Goal: Task Accomplishment & Management: Manage account settings

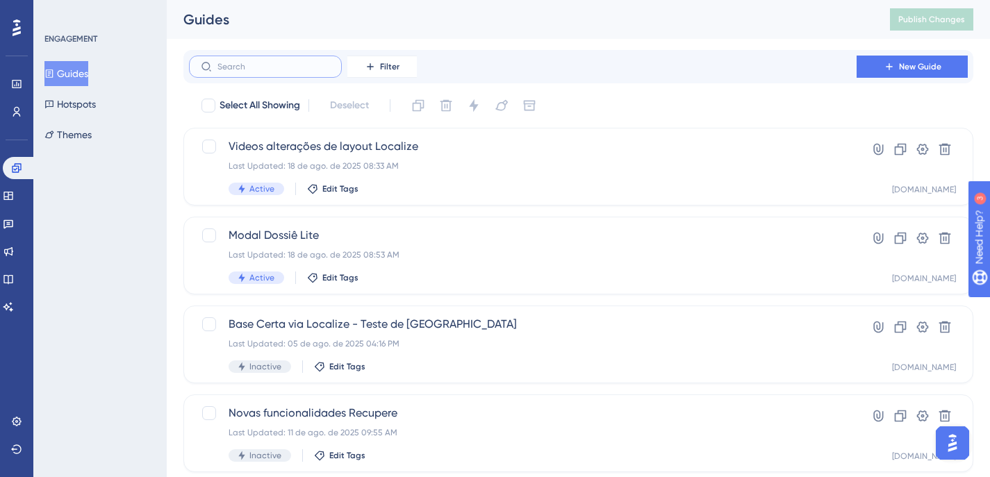
click at [265, 68] on input "text" at bounding box center [273, 67] width 113 height 10
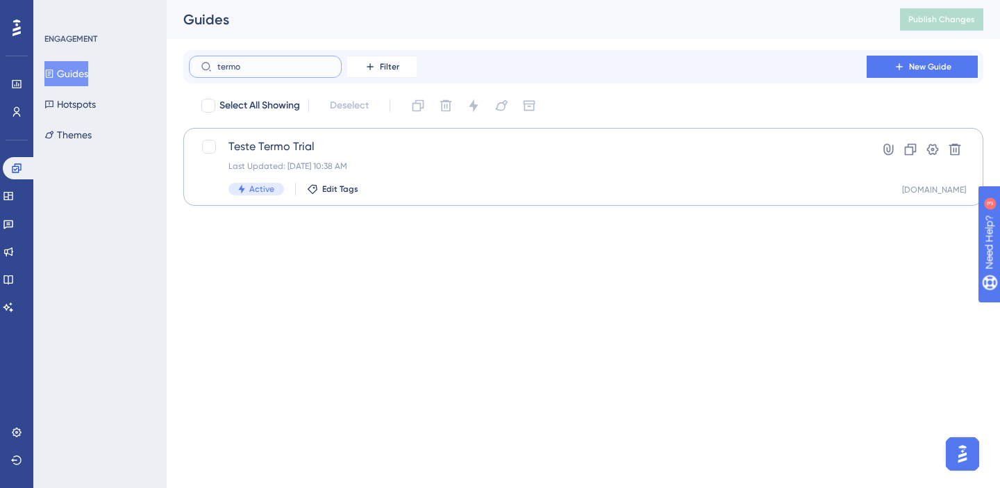
type input "termo"
click at [430, 167] on div "Last Updated: [DATE] 10:38 AM" at bounding box center [528, 165] width 599 height 11
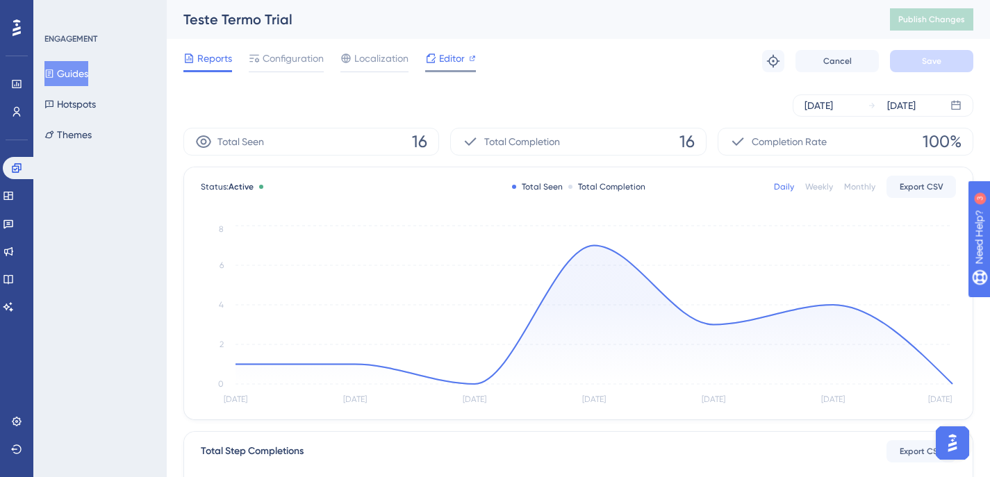
click at [452, 59] on span "Editor" at bounding box center [452, 58] width 26 height 17
click at [282, 59] on span "Configuration" at bounding box center [293, 58] width 61 height 17
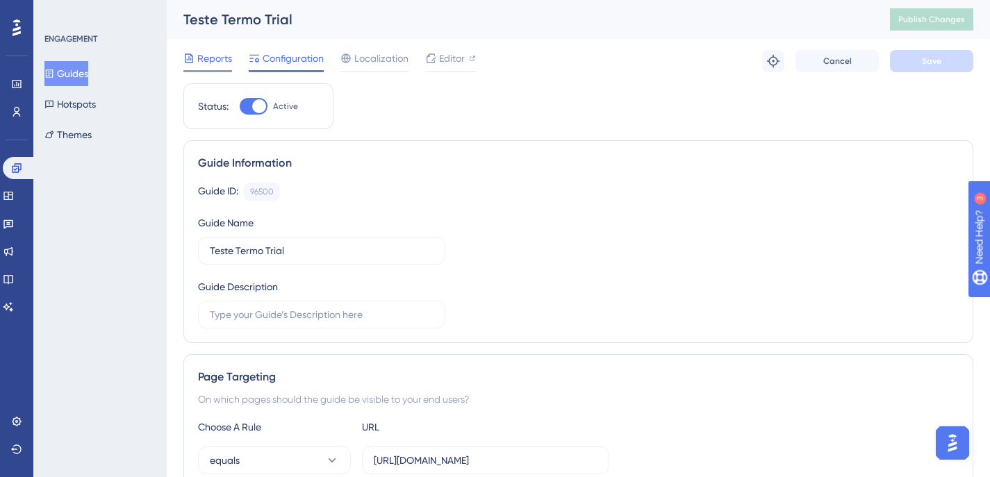
click at [216, 58] on span "Reports" at bounding box center [214, 58] width 35 height 17
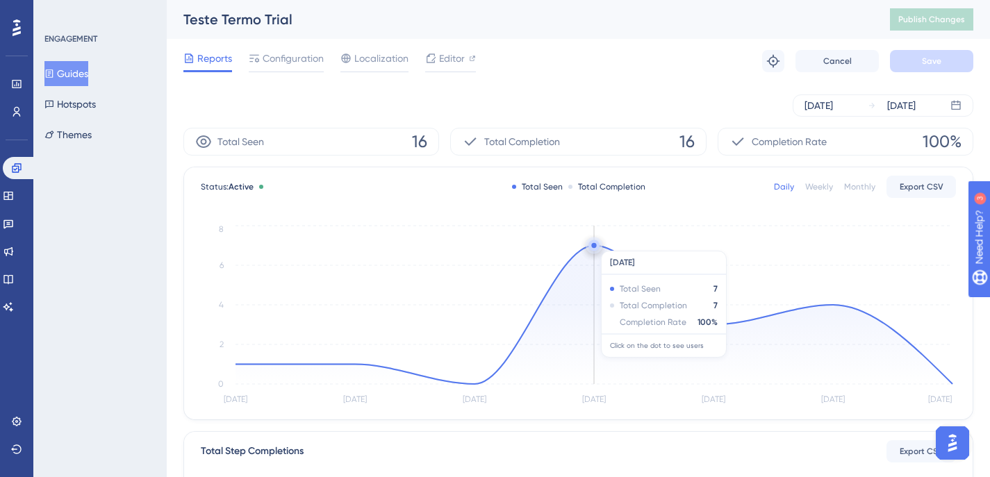
click at [596, 244] on circle at bounding box center [593, 245] width 11 height 11
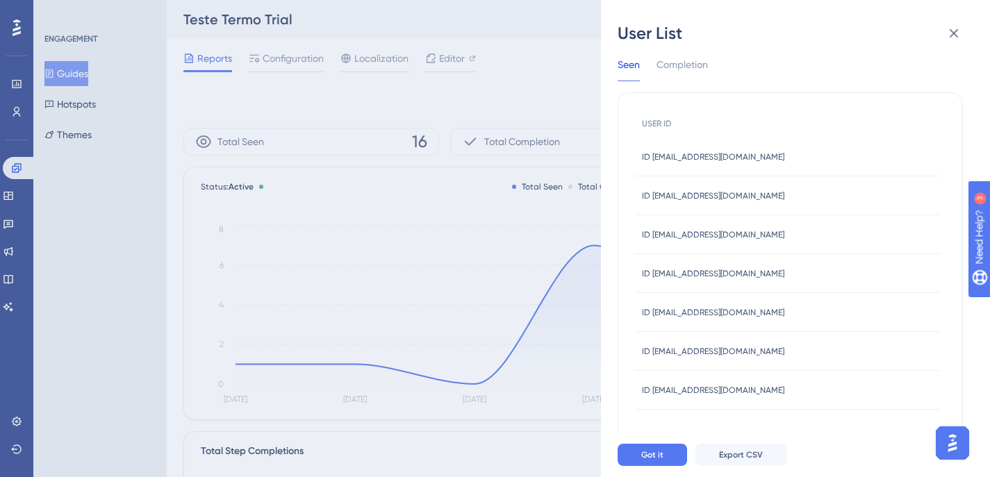
scroll to position [44, 0]
drag, startPoint x: 552, startPoint y: 60, endPoint x: 539, endPoint y: 59, distance: 12.5
click at [550, 60] on div "User List [DATE] Seen Completion USER ID ID [EMAIL_ADDRESS][DOMAIN_NAME] ID [EM…" at bounding box center [495, 238] width 990 height 477
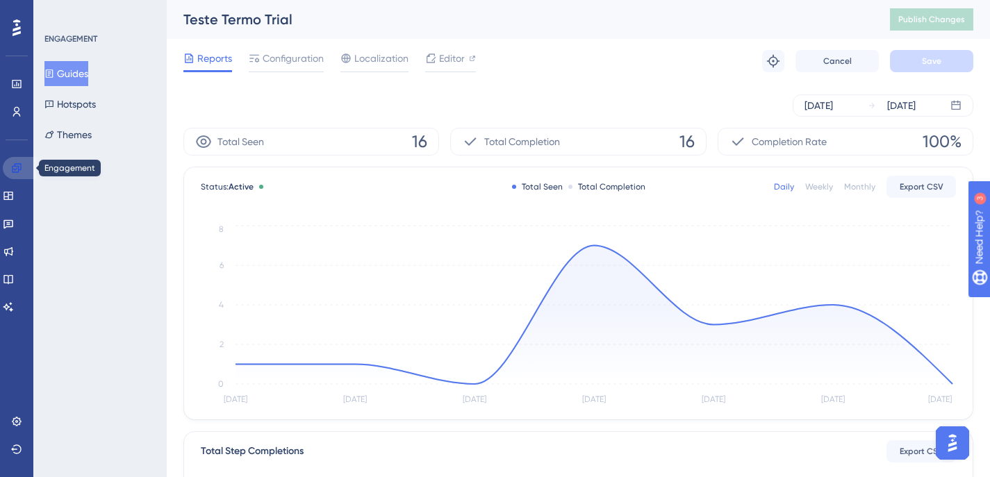
click at [22, 167] on icon at bounding box center [16, 168] width 11 height 11
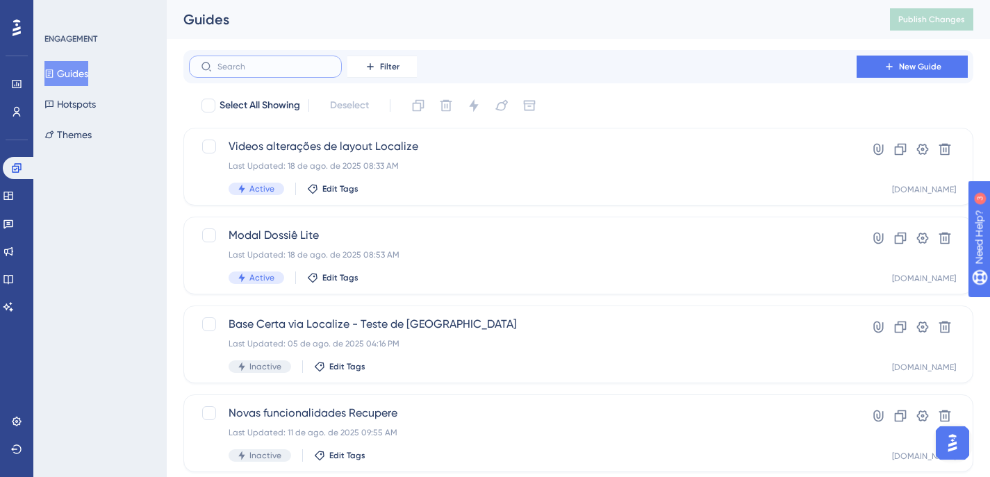
click at [263, 68] on input "text" at bounding box center [273, 67] width 113 height 10
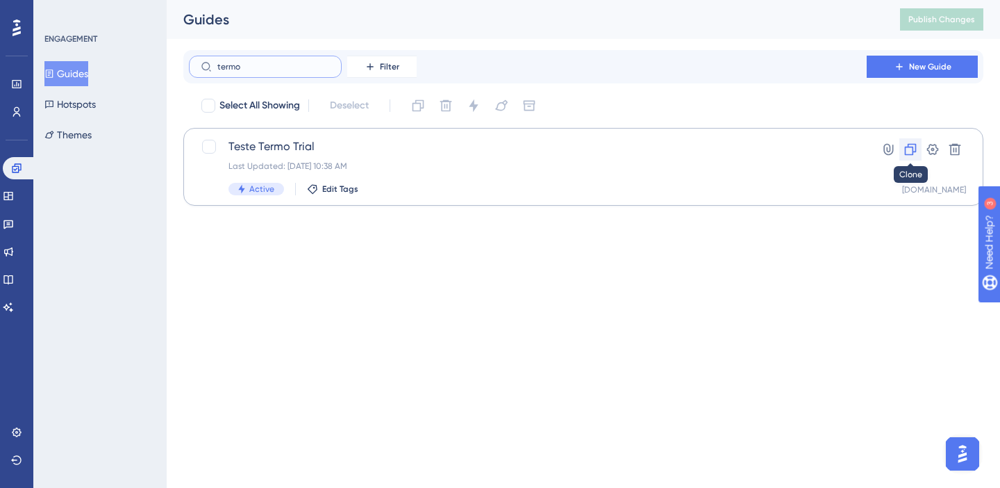
type input "termo"
click at [911, 151] on icon at bounding box center [911, 149] width 14 height 14
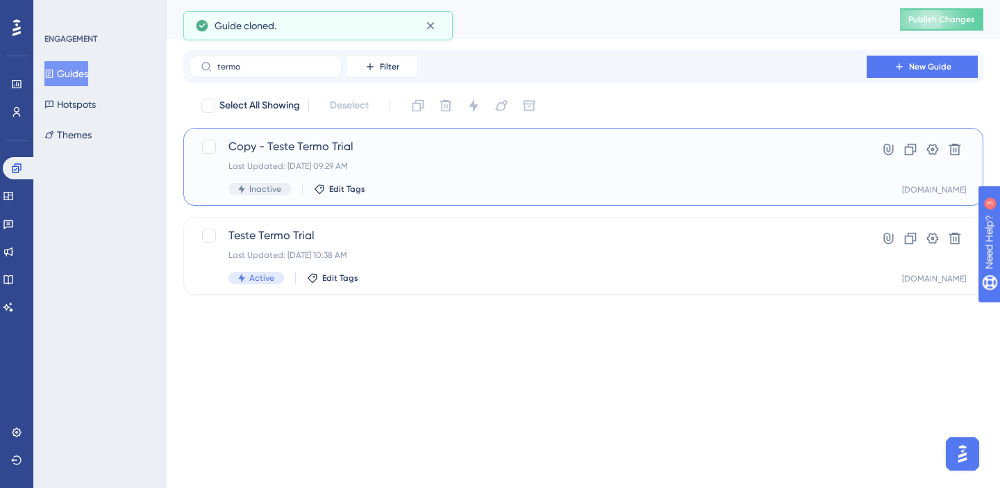
click at [304, 146] on span "Copy - Teste Termo Trial" at bounding box center [528, 146] width 599 height 17
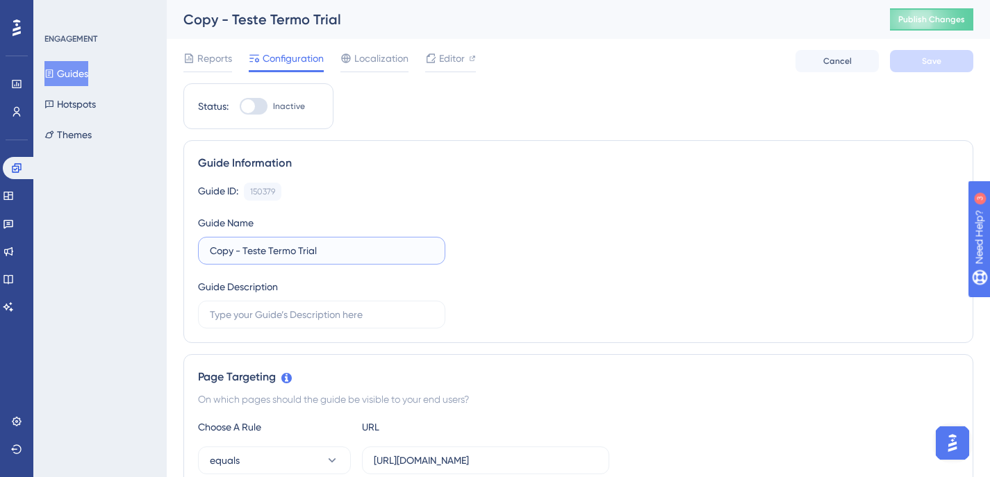
click at [284, 249] on input "Copy - Teste Termo Trial" at bounding box center [322, 250] width 224 height 15
drag, startPoint x: 270, startPoint y: 249, endPoint x: 201, endPoint y: 248, distance: 68.8
click at [199, 248] on label "Copy - Teste Termo Trial" at bounding box center [321, 251] width 247 height 28
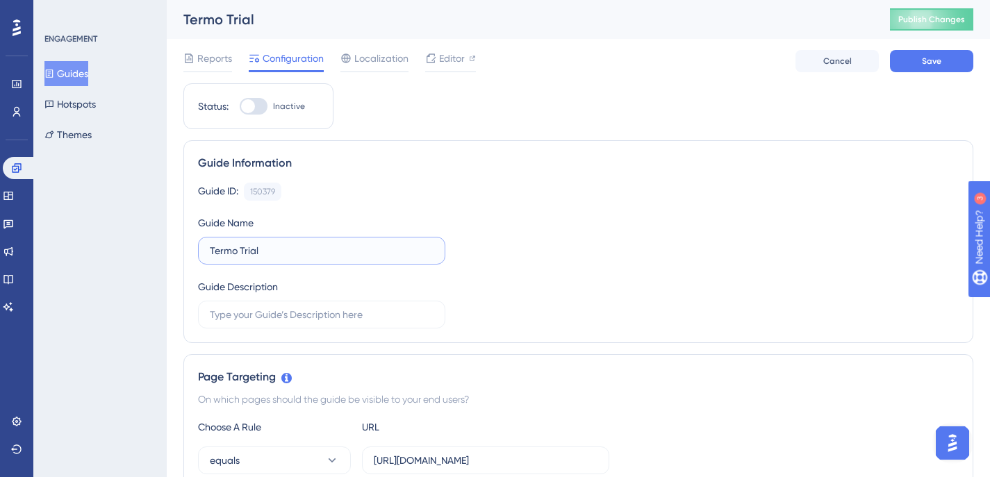
click at [306, 251] on input "Termo Trial" at bounding box center [322, 250] width 224 height 15
click at [263, 254] on input "Termo" at bounding box center [322, 250] width 224 height 15
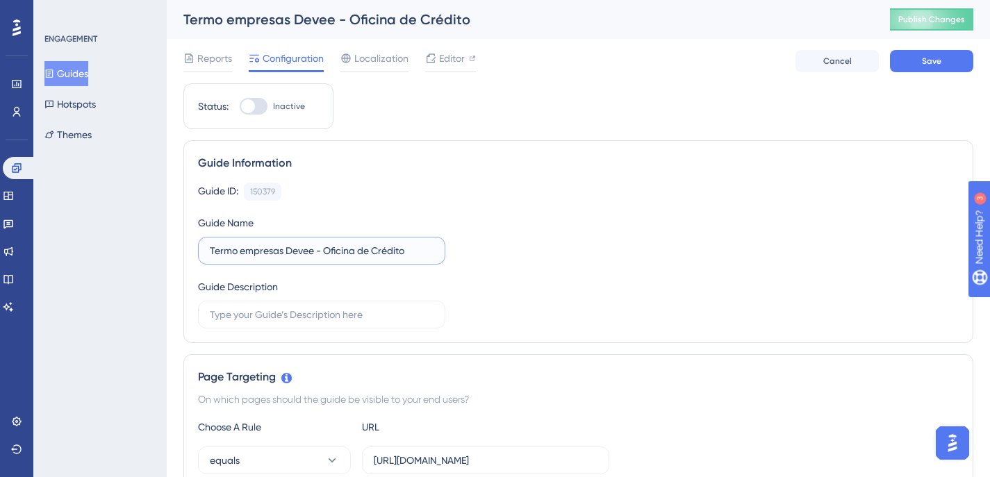
type input "Termo empresas Devee - Oficina de Crédito"
click at [728, 279] on div "Guide ID: 150379 Copy Guide Name Termo empresas Devee - Oficina de Crédito Guid…" at bounding box center [578, 256] width 761 height 146
click at [456, 63] on span "Editor" at bounding box center [452, 58] width 26 height 17
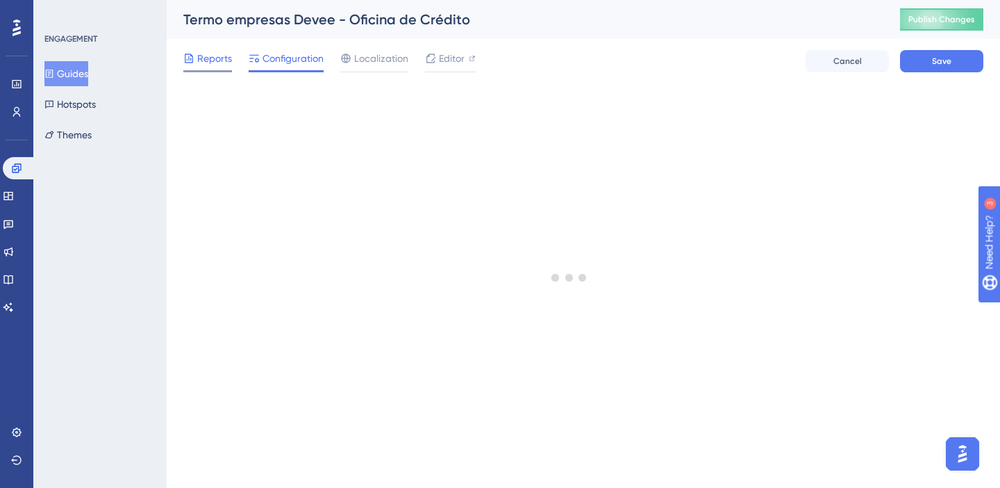
click at [220, 60] on span "Reports" at bounding box center [214, 58] width 35 height 17
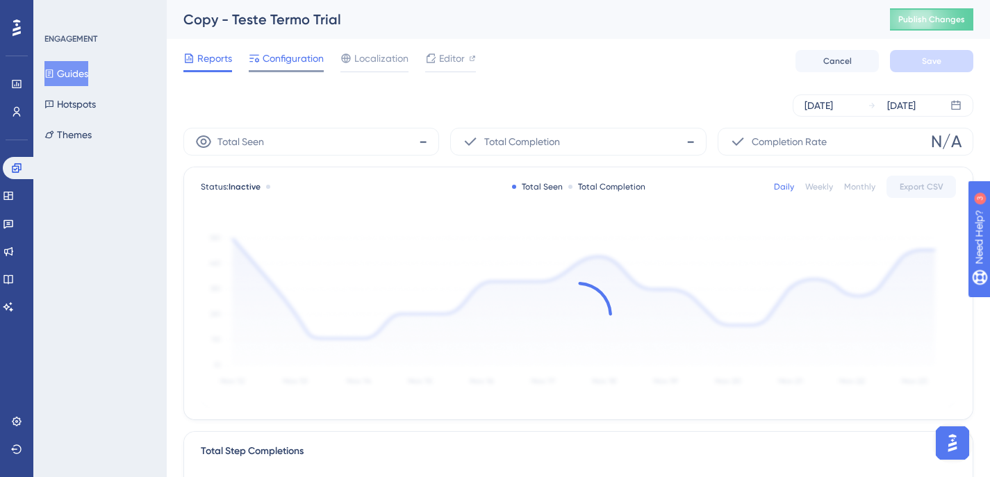
click at [276, 65] on span "Configuration" at bounding box center [293, 58] width 61 height 17
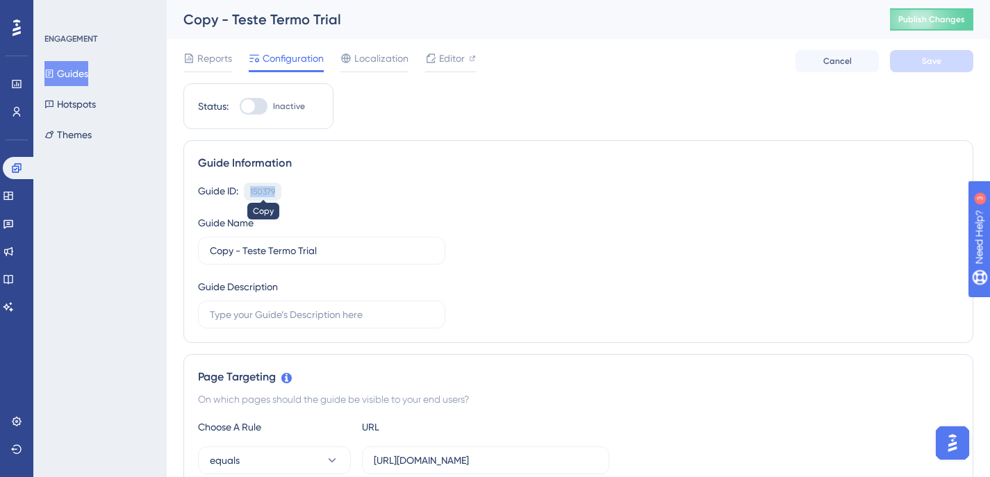
drag, startPoint x: 252, startPoint y: 189, endPoint x: 275, endPoint y: 190, distance: 22.9
click at [275, 190] on div "150379" at bounding box center [262, 191] width 25 height 11
click at [273, 193] on div "150379" at bounding box center [262, 191] width 25 height 11
drag, startPoint x: 275, startPoint y: 191, endPoint x: 247, endPoint y: 190, distance: 28.5
click at [247, 190] on div "150379 Copy" at bounding box center [263, 192] width 38 height 18
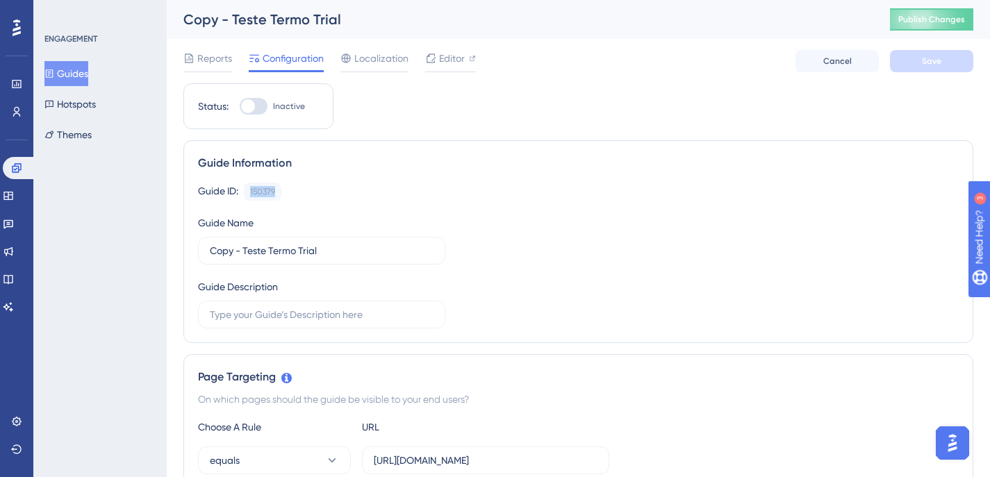
click at [718, 188] on div "Guide ID: 150379 Copy" at bounding box center [578, 192] width 761 height 18
click at [275, 259] on label "Copy - Teste Termo Trial" at bounding box center [321, 251] width 247 height 28
click at [275, 258] on input "Copy - Teste Termo Trial" at bounding box center [322, 250] width 224 height 15
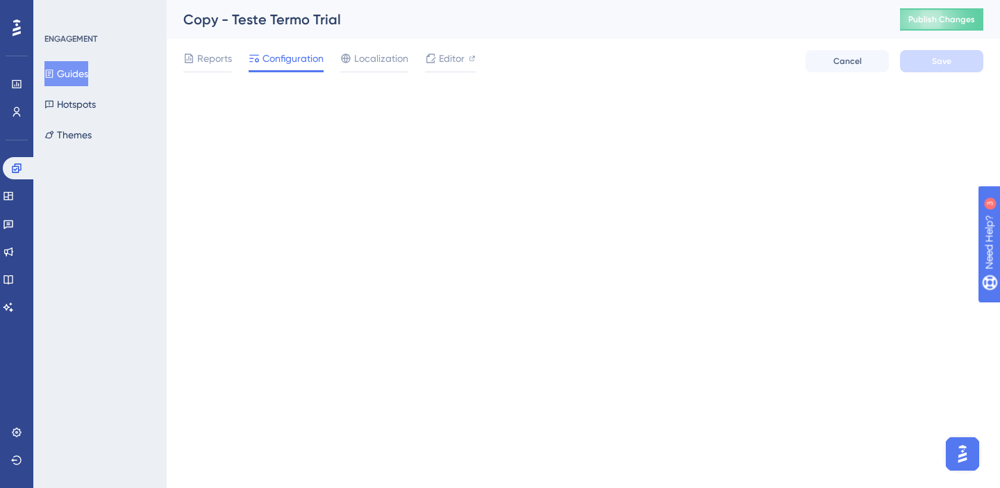
drag, startPoint x: 242, startPoint y: 250, endPoint x: 235, endPoint y: 251, distance: 7.0
click at [235, 0] on html "Performance Users Engagement Widgets Feedback Product Updates Knowledge Base AI…" at bounding box center [500, 0] width 1000 height 0
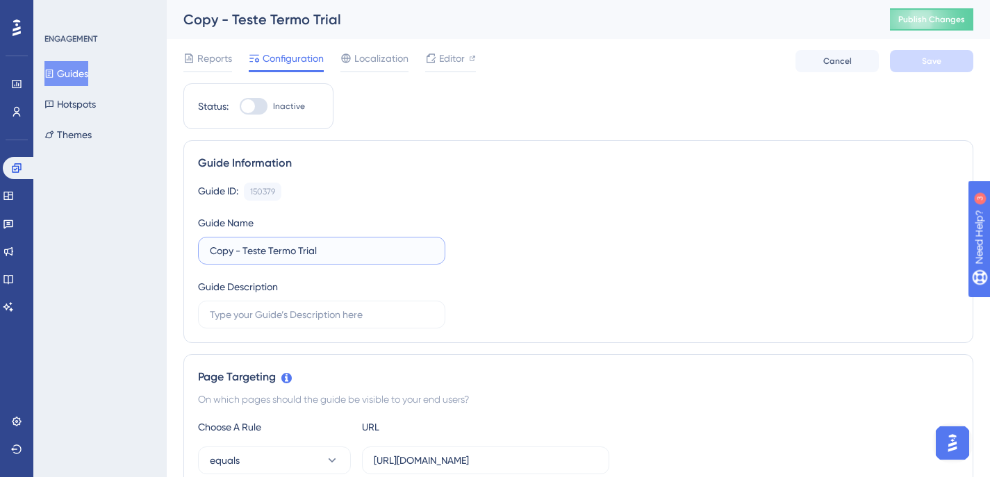
drag, startPoint x: 266, startPoint y: 257, endPoint x: 286, endPoint y: 255, distance: 20.3
click at [267, 257] on input "Copy - Teste Termo Trial" at bounding box center [322, 250] width 224 height 15
click at [336, 251] on input "Copy - Teste Termo Trial" at bounding box center [322, 250] width 224 height 15
drag, startPoint x: 244, startPoint y: 252, endPoint x: 194, endPoint y: 252, distance: 50.0
click at [194, 252] on div "Guide Information Guide ID: 150379 Copy Guide Name Copy - Teste Termo Trial Gui…" at bounding box center [578, 241] width 790 height 203
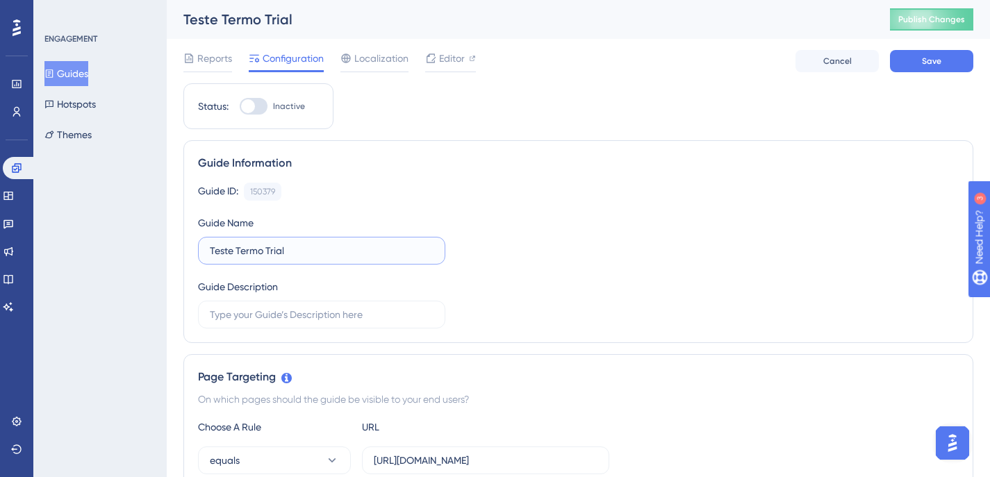
drag, startPoint x: 306, startPoint y: 251, endPoint x: 232, endPoint y: 251, distance: 73.6
click at [232, 251] on input "Teste Termo Trial" at bounding box center [322, 250] width 224 height 15
click at [233, 251] on input "Teste Termo Trial" at bounding box center [322, 250] width 224 height 15
drag, startPoint x: 235, startPoint y: 250, endPoint x: 195, endPoint y: 250, distance: 39.6
click at [195, 250] on div "Guide Information Guide ID: 150379 Copy Guide Name Teste Termo Trial Guide Desc…" at bounding box center [578, 241] width 790 height 203
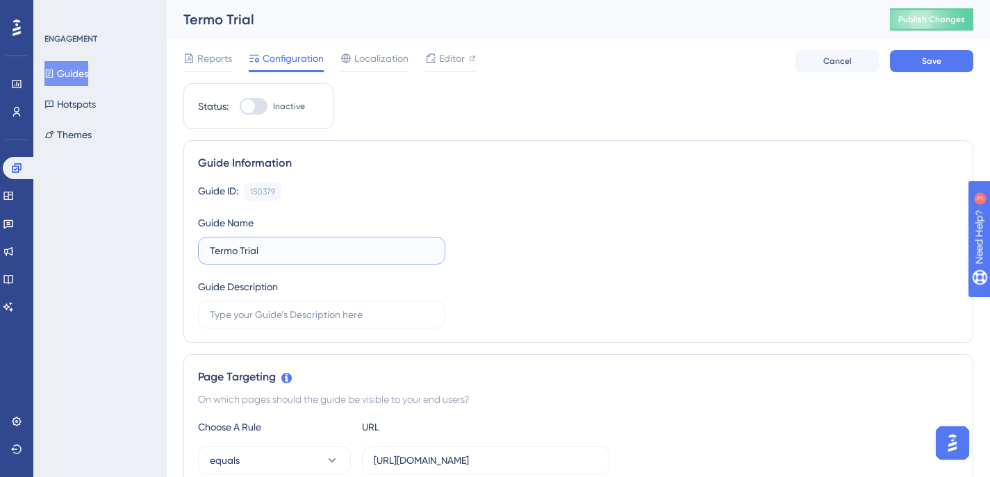
drag, startPoint x: 291, startPoint y: 251, endPoint x: 240, endPoint y: 245, distance: 51.0
click at [240, 245] on input "Termo Trial" at bounding box center [322, 250] width 224 height 15
type input "Termo de aceite cliente Devee"
click at [522, 226] on div "Guide ID: 150379 Copy Guide Name Termo de aceite cliente Devee Guide Description" at bounding box center [578, 256] width 761 height 146
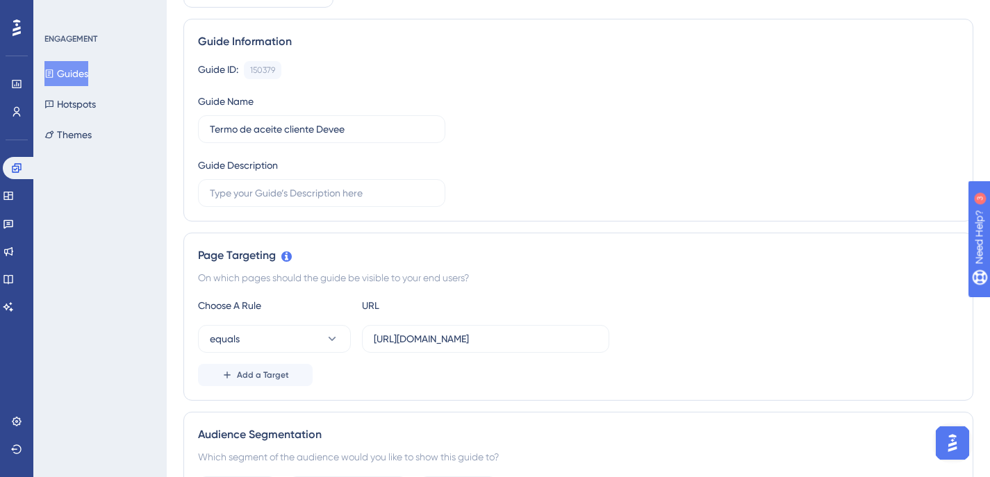
scroll to position [233, 0]
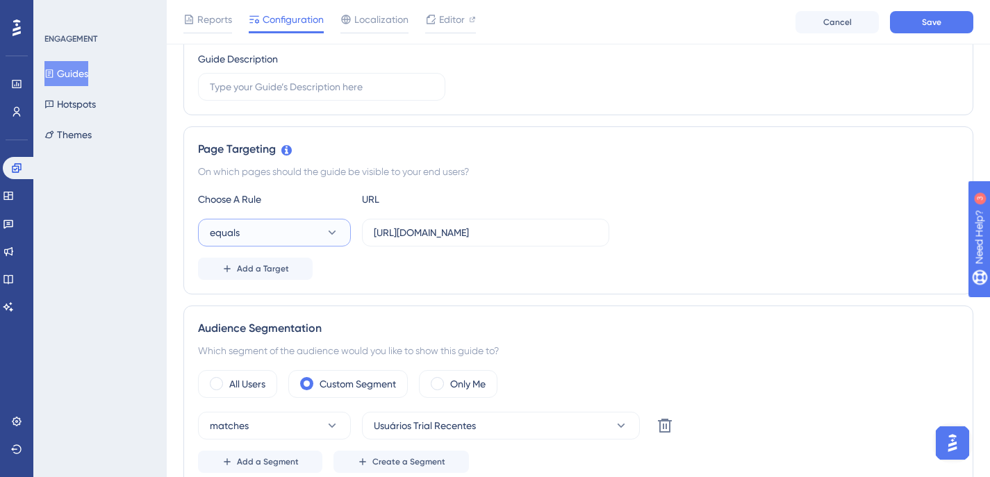
click at [302, 242] on button "equals" at bounding box center [274, 233] width 153 height 28
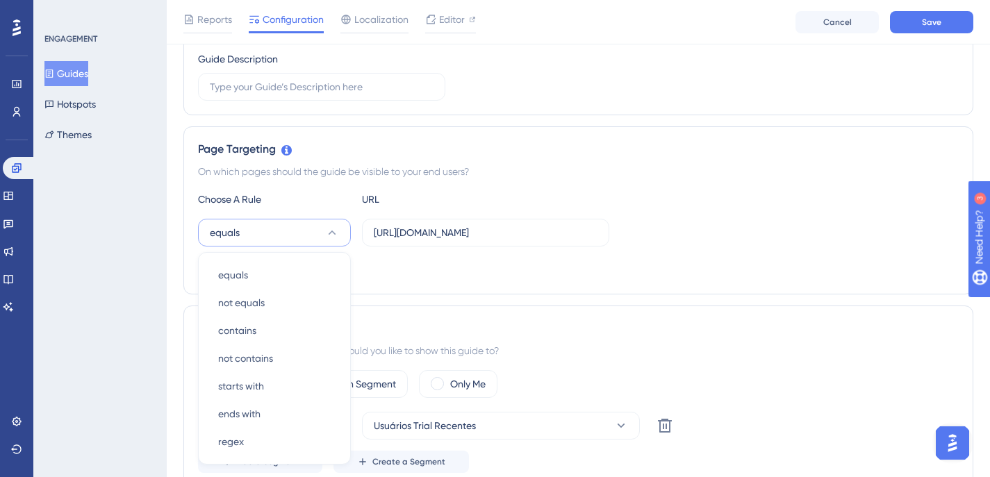
scroll to position [353, 0]
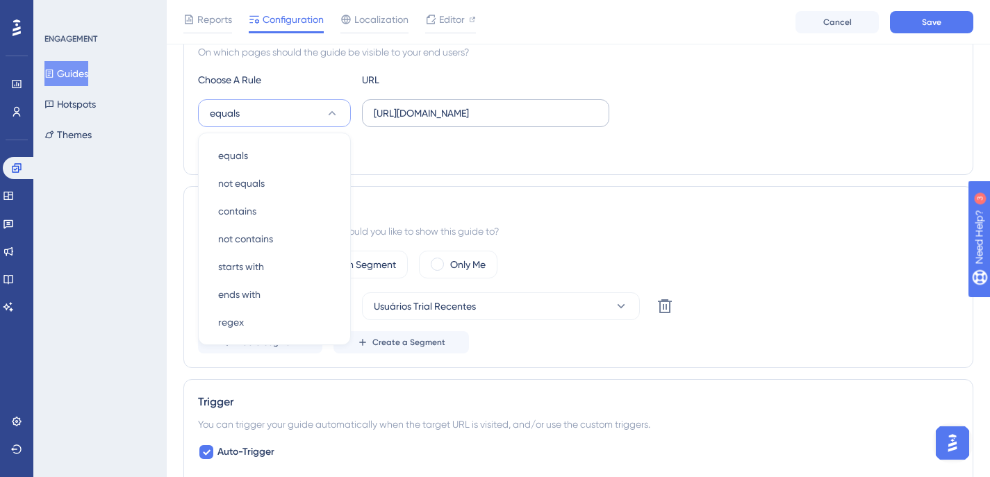
click at [600, 115] on label "[URL][DOMAIN_NAME]" at bounding box center [485, 113] width 247 height 28
click at [597, 115] on input "[URL][DOMAIN_NAME]" at bounding box center [486, 113] width 224 height 15
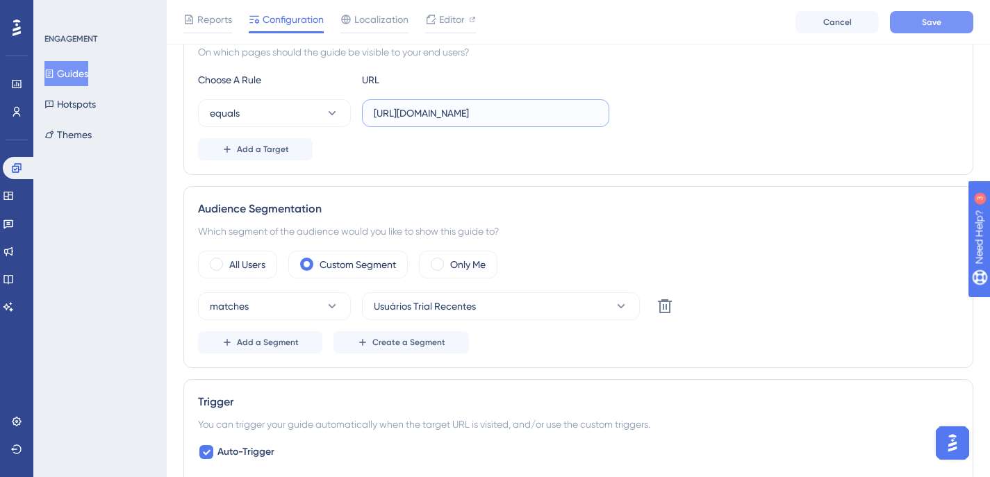
type input "[URL][DOMAIN_NAME]"
click at [935, 26] on span "Save" at bounding box center [931, 22] width 19 height 11
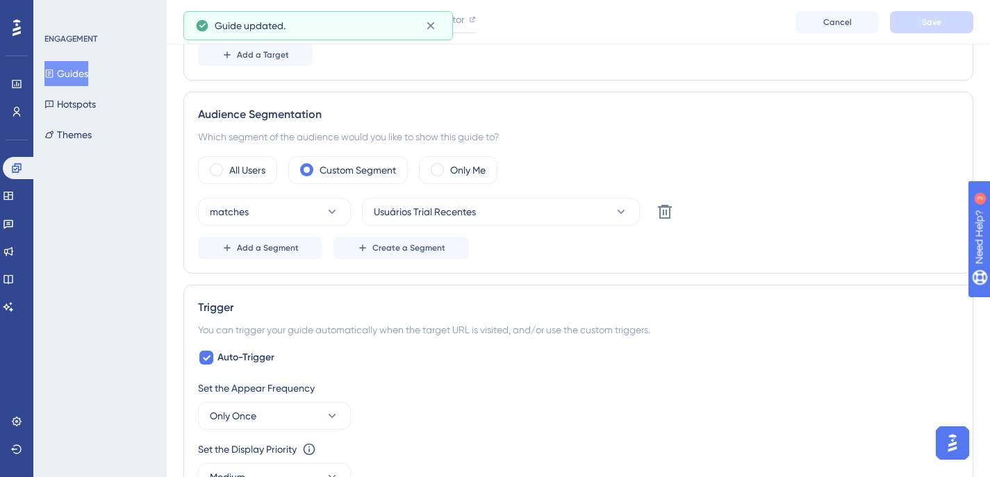
scroll to position [438, 0]
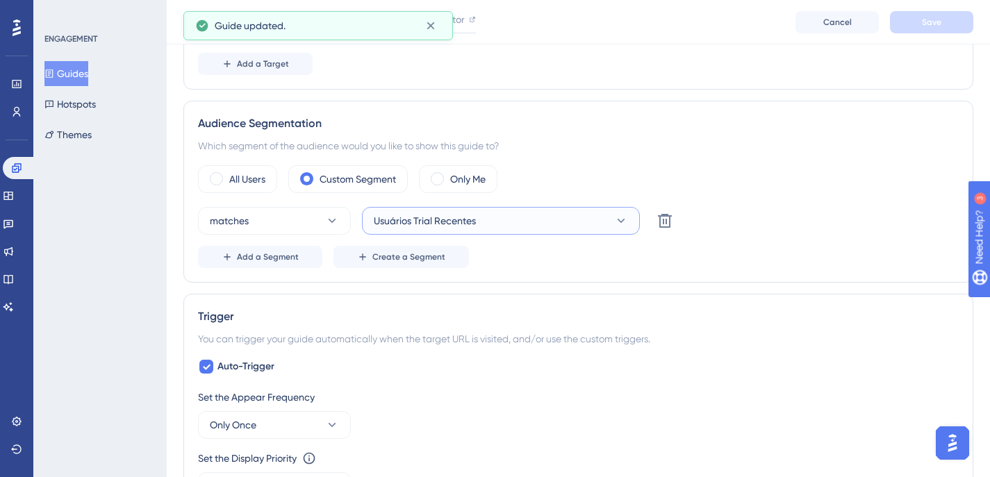
click at [479, 224] on button "Usuários Trial Recentes" at bounding box center [501, 221] width 278 height 28
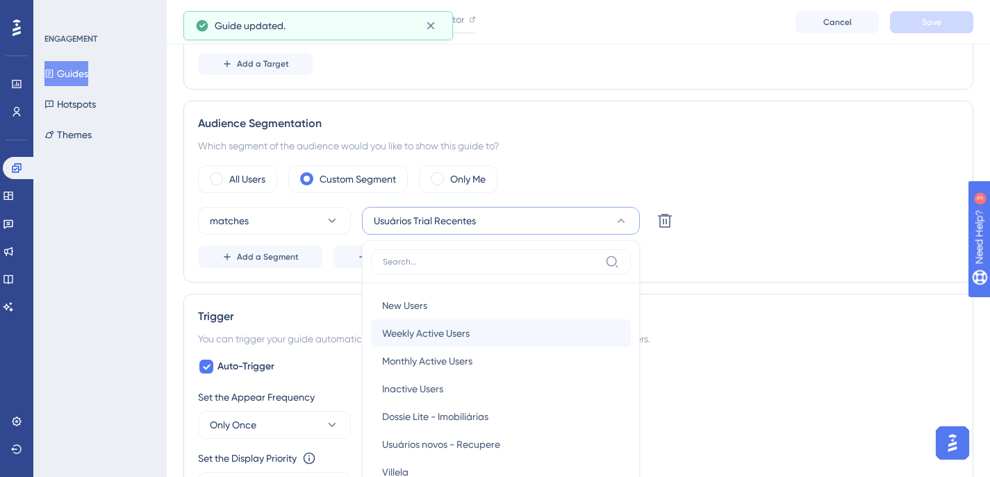
scroll to position [579, 0]
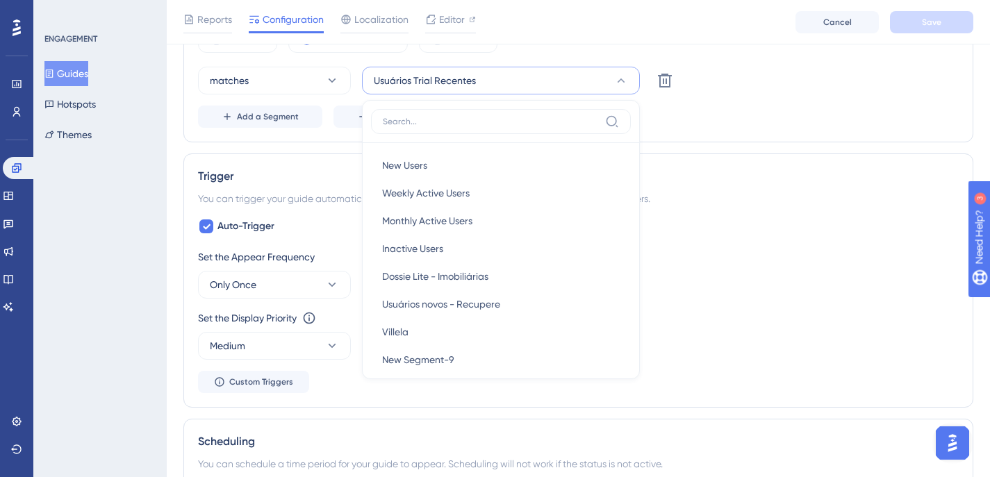
click at [779, 228] on div "Auto-Trigger Set the Appear Frequency Only Once Set the Display Priority This o…" at bounding box center [578, 305] width 761 height 175
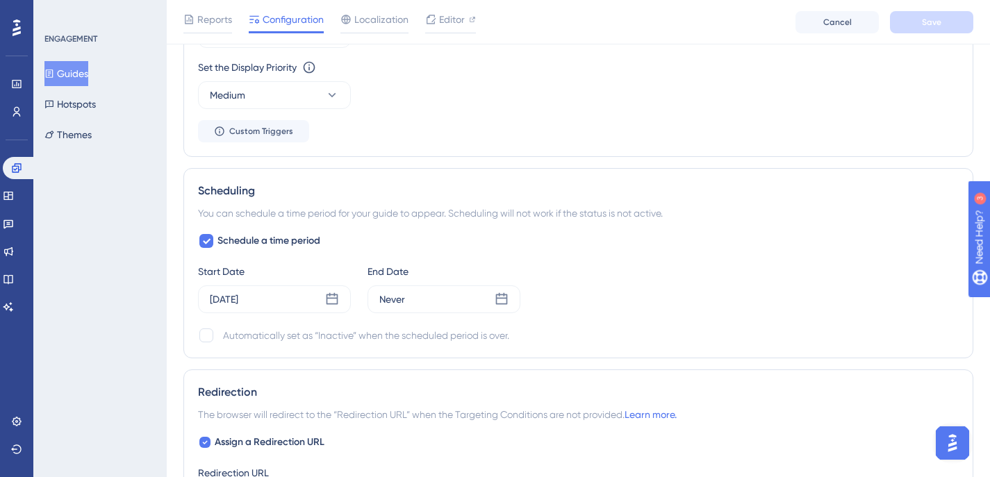
scroll to position [837, 0]
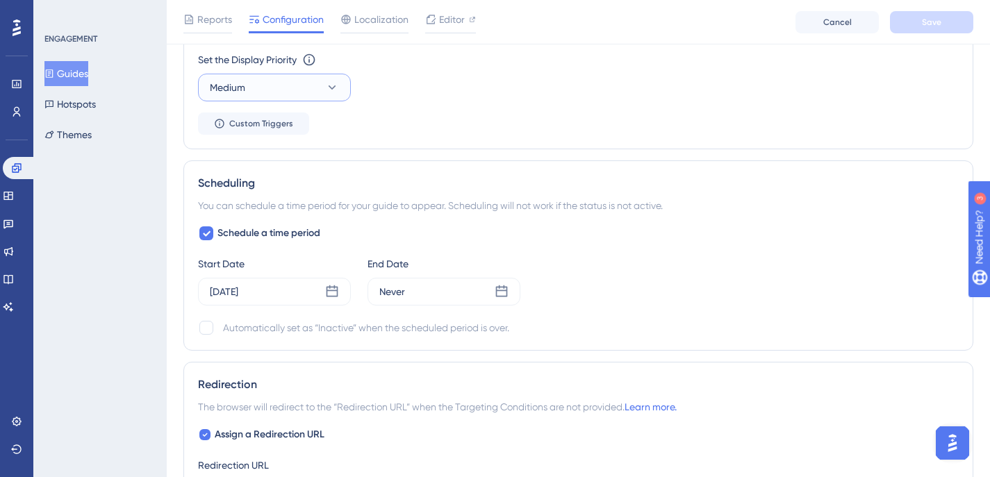
click at [290, 98] on button "Medium" at bounding box center [274, 88] width 153 height 28
click at [265, 213] on div "Highest Highest" at bounding box center [274, 213] width 113 height 28
click at [205, 233] on icon at bounding box center [206, 233] width 8 height 11
checkbox input "false"
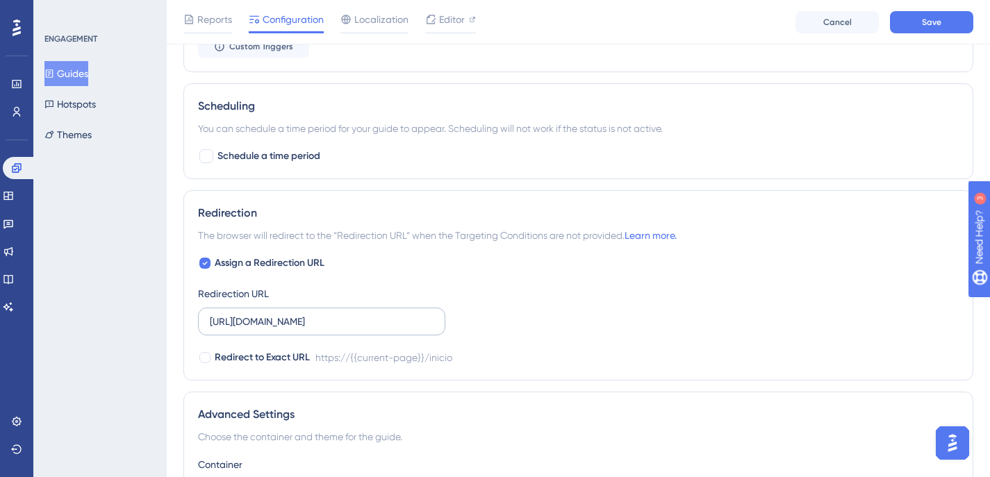
scroll to position [925, 0]
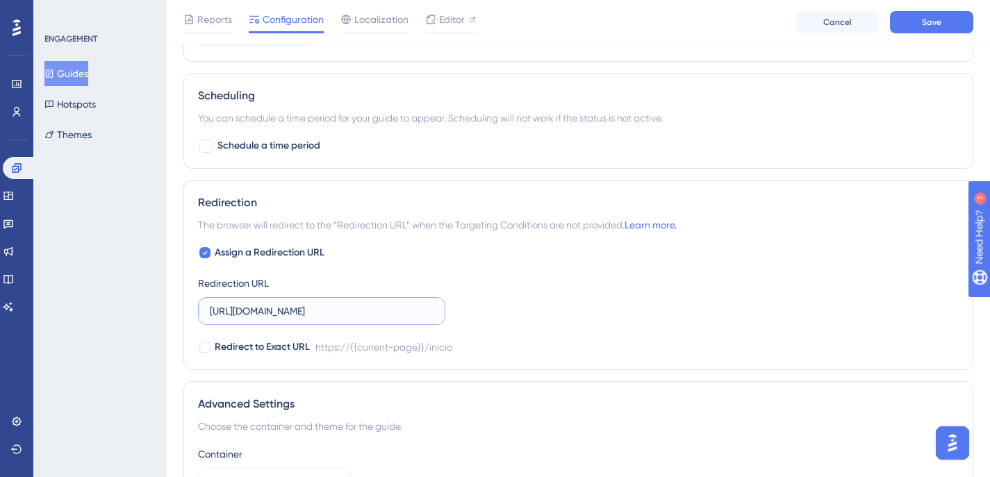
click at [428, 308] on input "[URL][DOMAIN_NAME]" at bounding box center [322, 311] width 224 height 15
type input "[URL][DOMAIN_NAME]"
click at [666, 292] on div "Assign a Redirection URL Redirection URL [URL][DOMAIN_NAME] Redirect to Exact U…" at bounding box center [578, 300] width 761 height 111
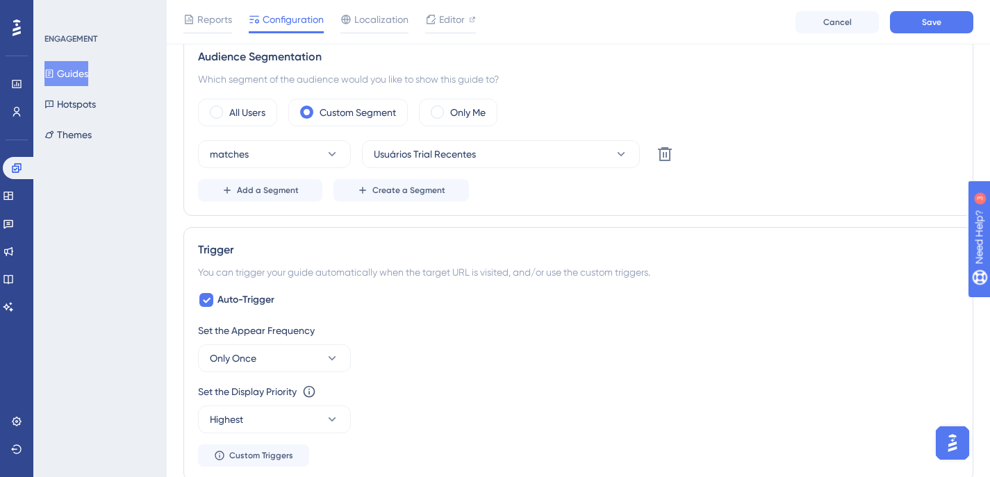
scroll to position [454, 0]
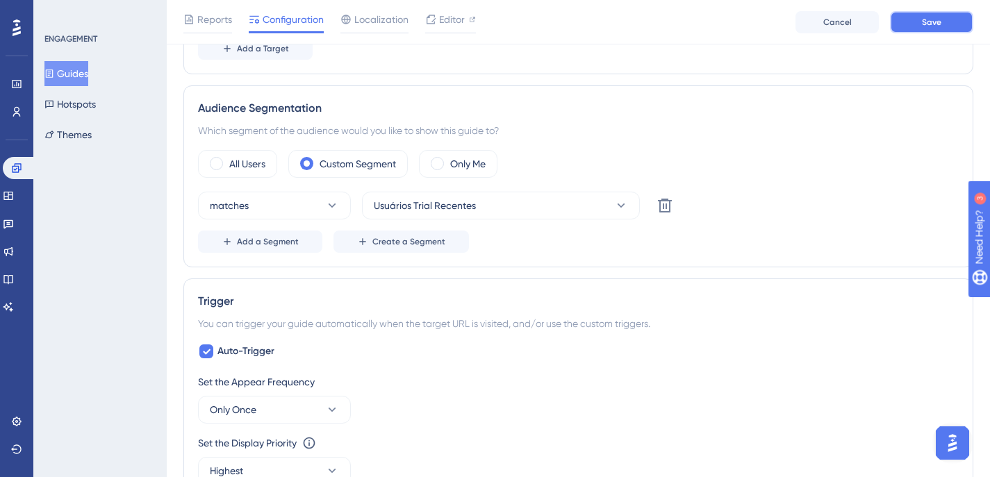
click at [934, 22] on span "Save" at bounding box center [931, 22] width 19 height 11
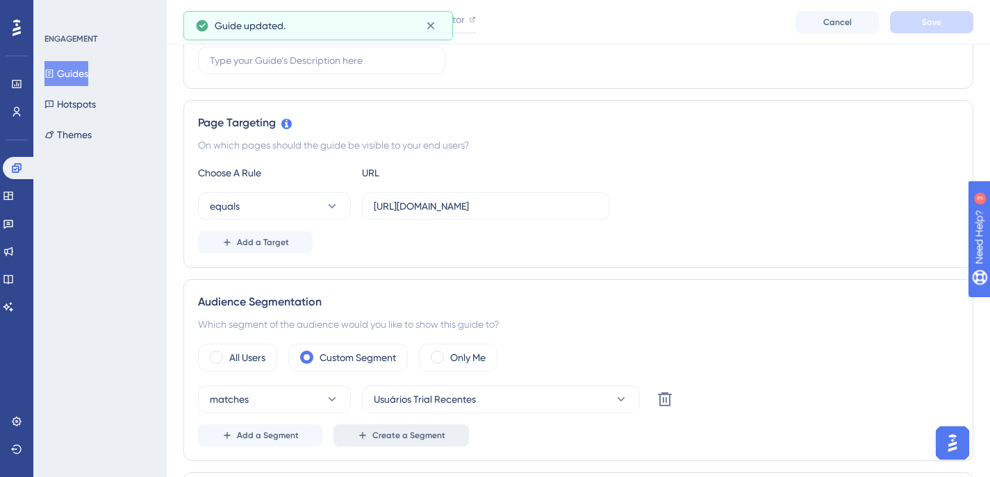
scroll to position [229, 0]
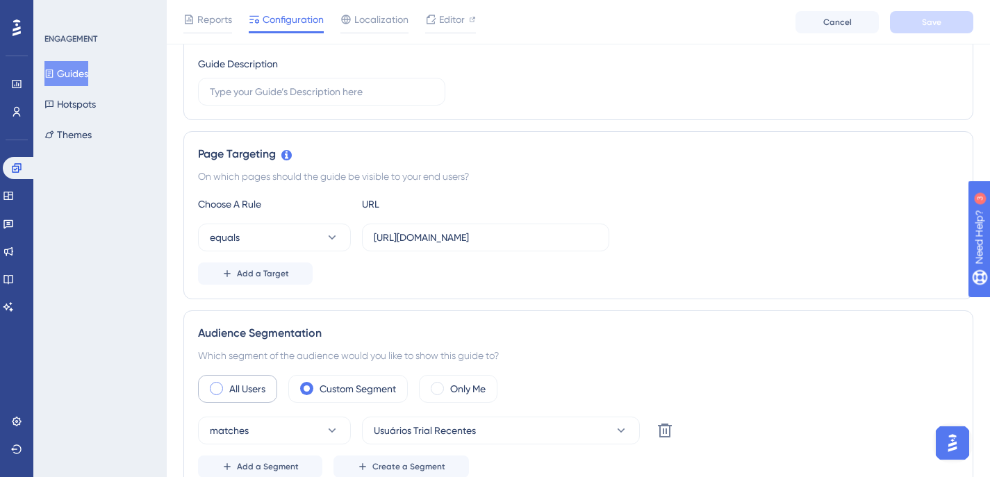
click at [244, 390] on label "All Users" at bounding box center [247, 389] width 36 height 17
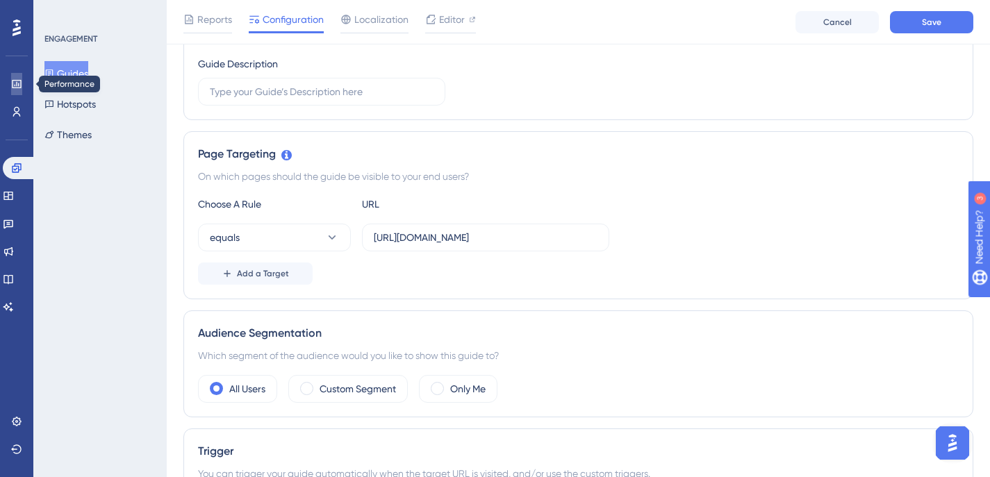
click at [16, 90] on link at bounding box center [16, 84] width 11 height 22
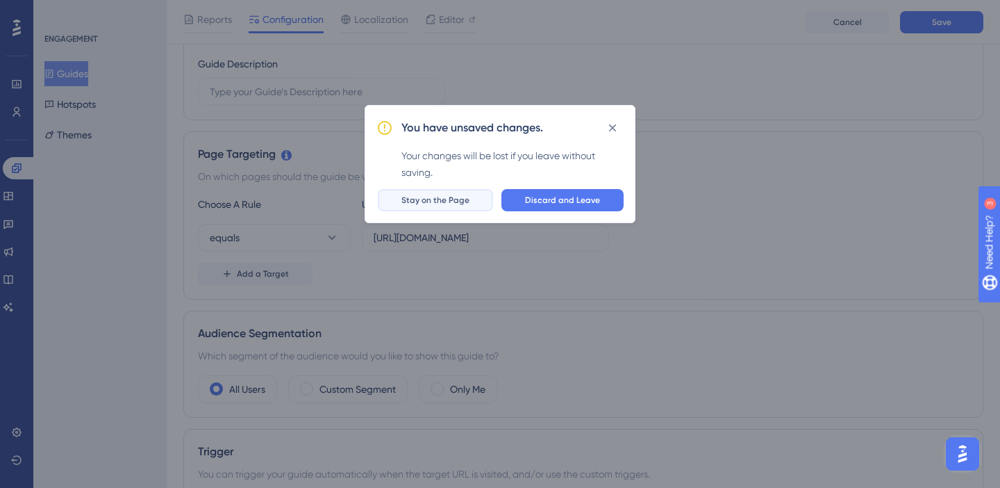
click at [449, 201] on span "Stay on the Page" at bounding box center [436, 200] width 68 height 11
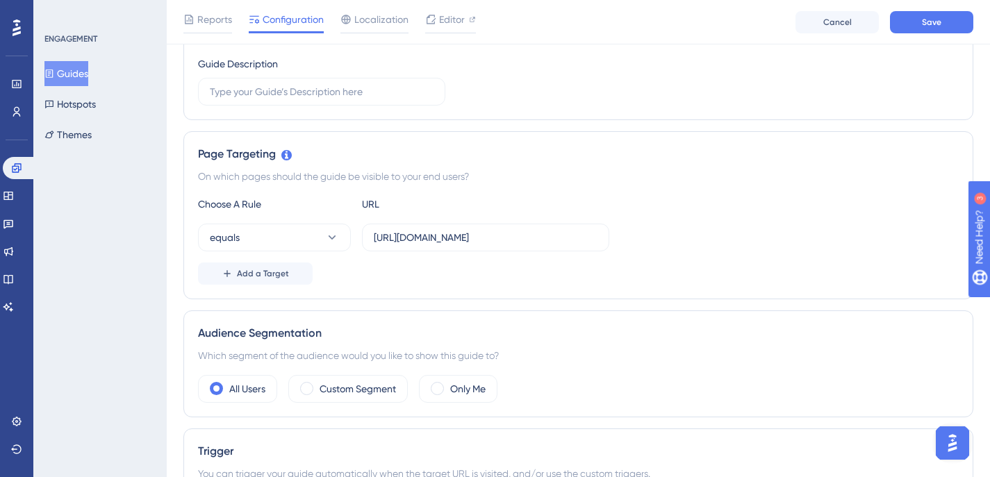
click at [931, 9] on div "Reports Configuration Localization Editor Cancel Save" at bounding box center [578, 22] width 823 height 44
click at [922, 22] on span "Save" at bounding box center [931, 22] width 19 height 11
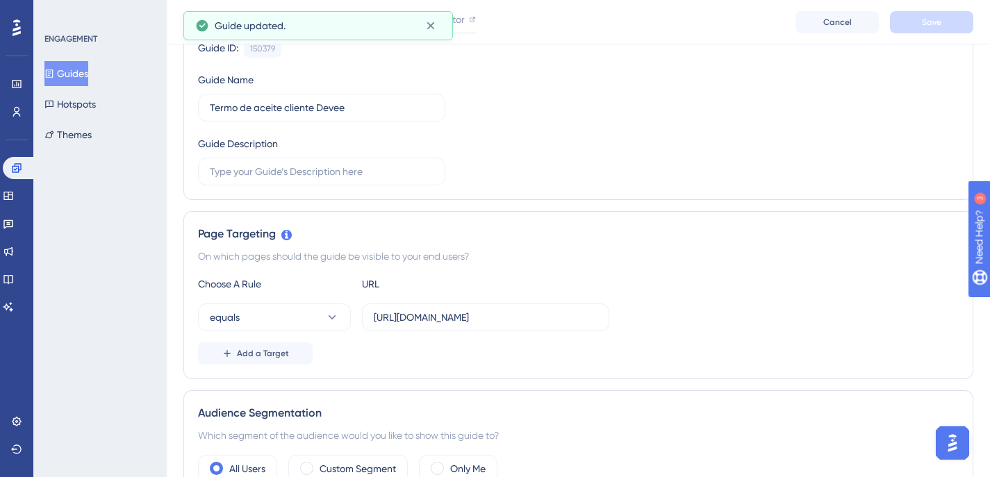
scroll to position [0, 0]
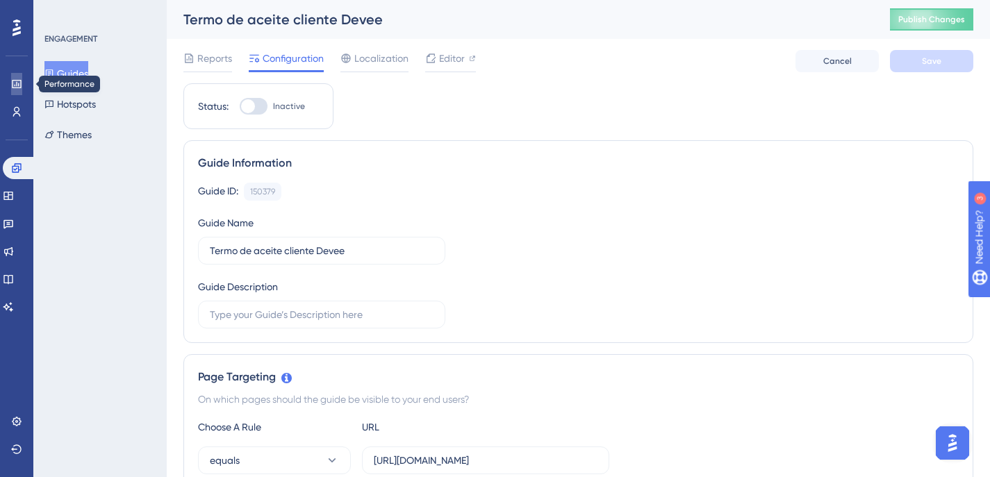
click at [22, 80] on link at bounding box center [16, 84] width 11 height 22
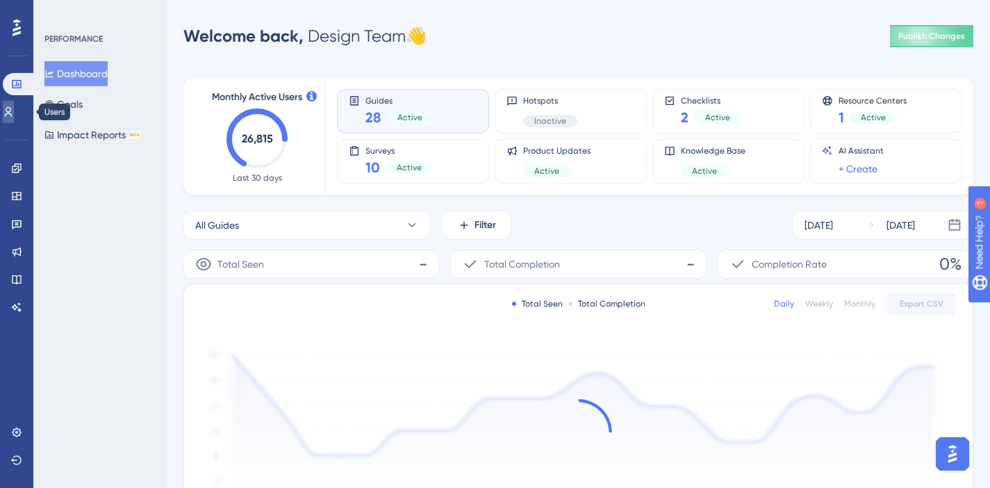
click at [14, 105] on link at bounding box center [8, 112] width 11 height 22
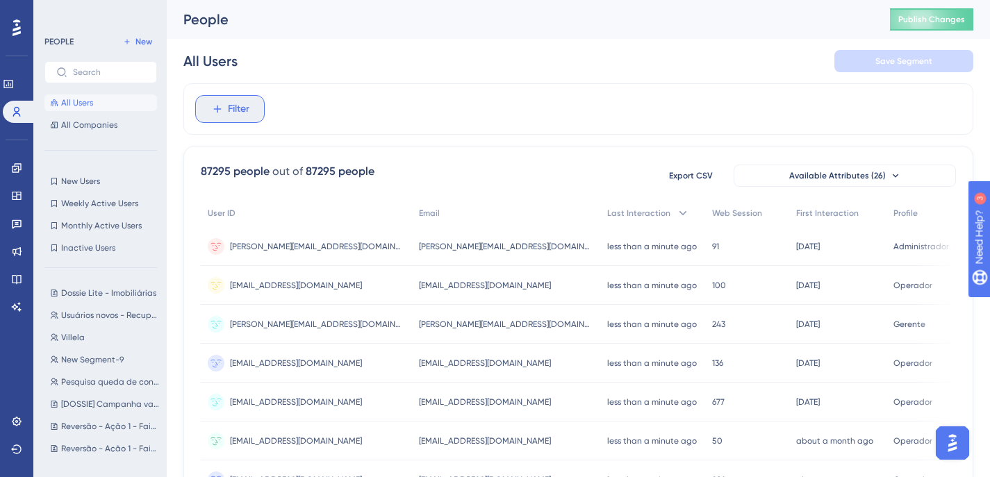
click at [250, 110] on button "Filter" at bounding box center [229, 109] width 69 height 28
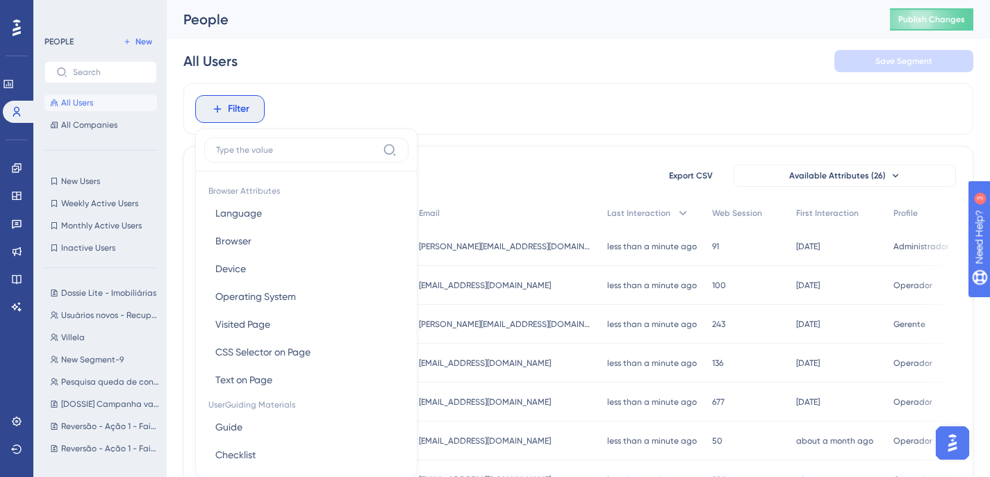
scroll to position [65, 0]
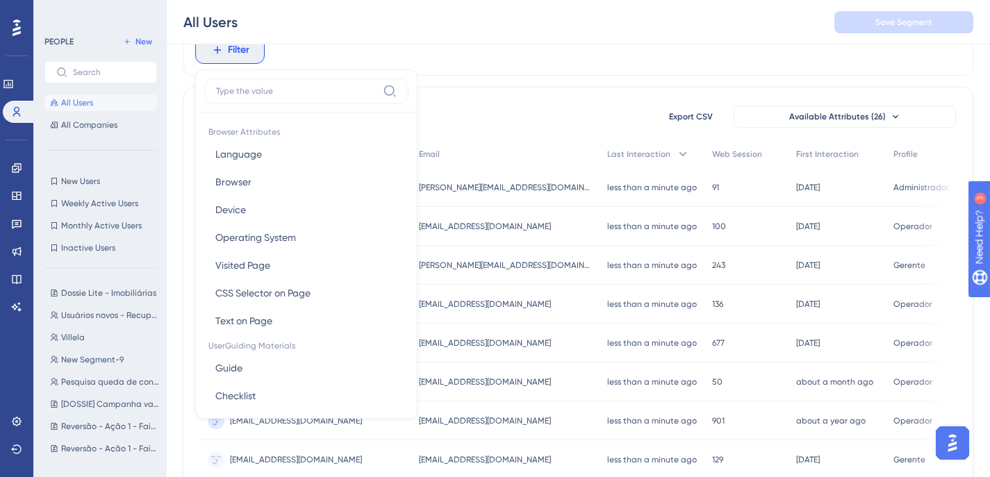
click at [647, 58] on div "Filter Browser Attributes Language Language Browser Browser Device Device Opera…" at bounding box center [578, 49] width 790 height 51
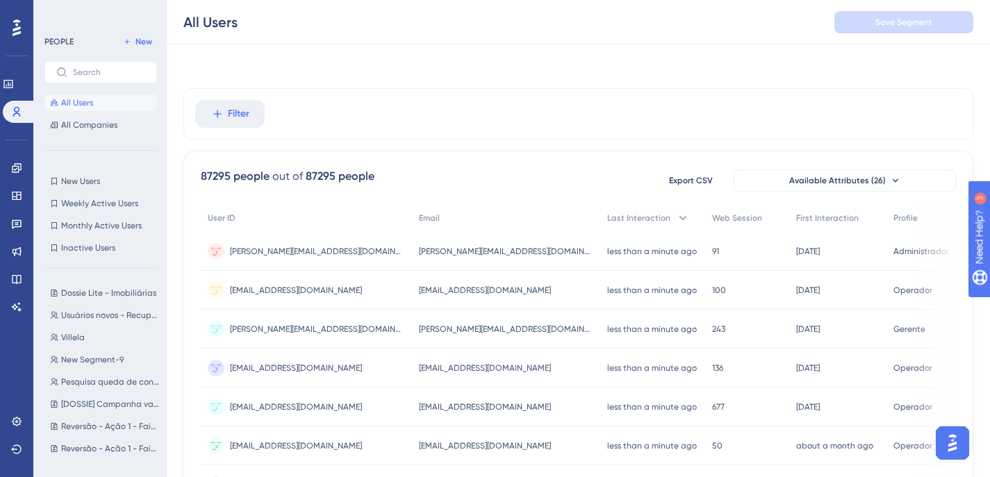
scroll to position [0, 0]
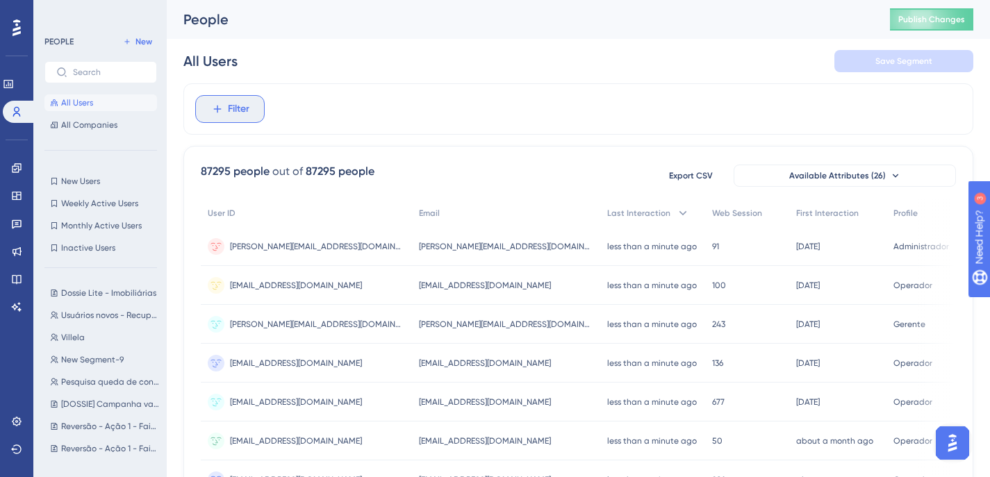
click at [228, 111] on span "Filter" at bounding box center [239, 109] width 22 height 17
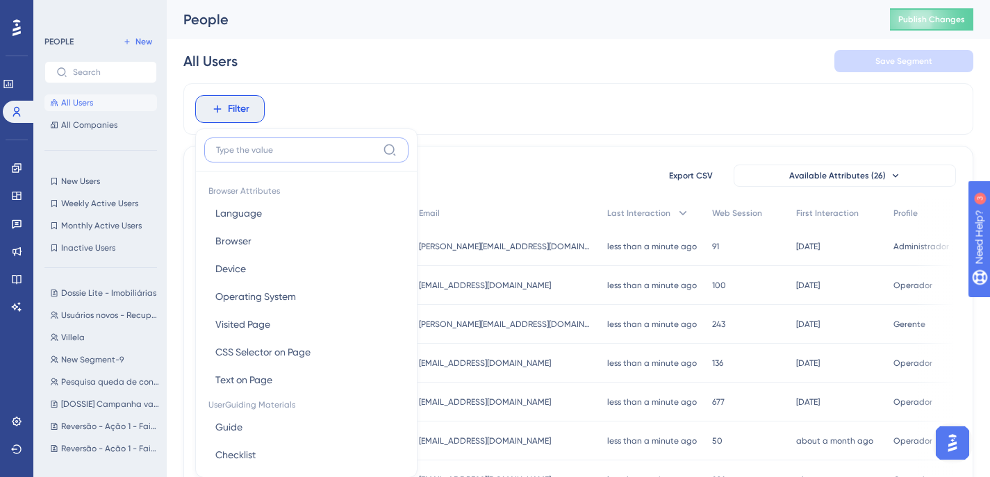
scroll to position [65, 0]
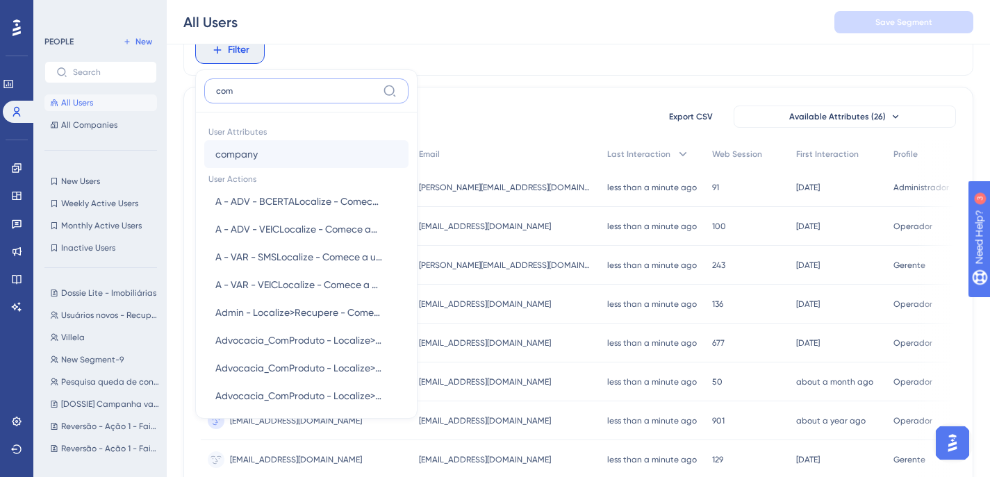
type input "com"
click at [302, 147] on button "company company" at bounding box center [306, 154] width 204 height 28
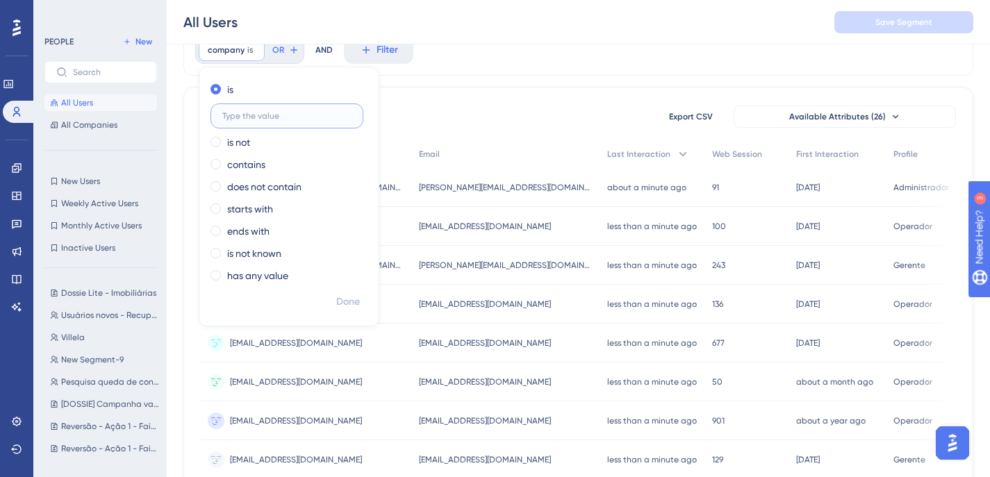
paste input "BANDCARD ADMINISTRADORA DE CARTOES LTDA"
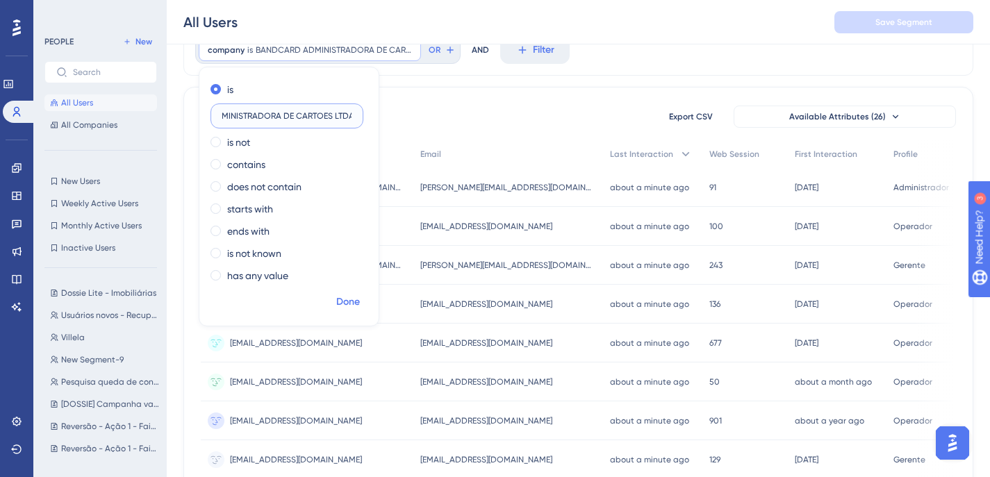
type input "BANDCARD ADMINISTRADORA DE CARTOES LTDA"
click at [348, 301] on span "Done" at bounding box center [348, 302] width 24 height 17
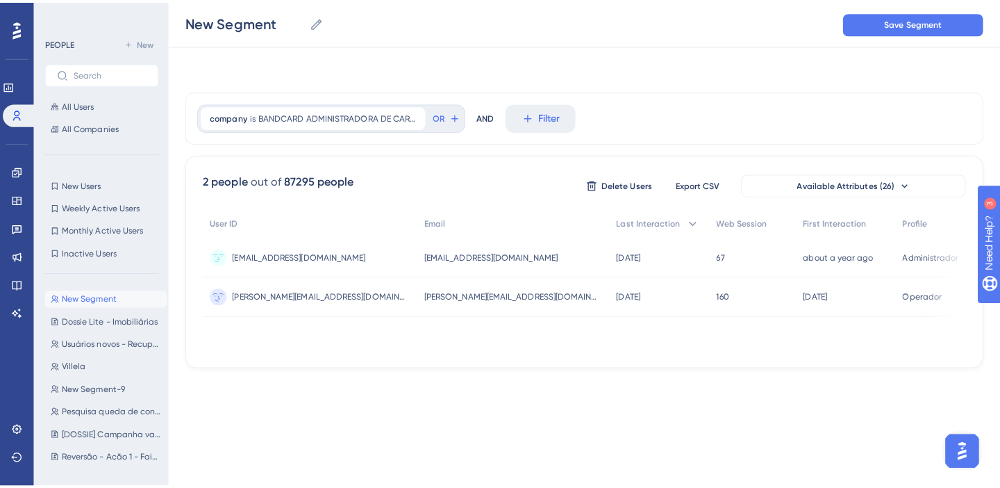
scroll to position [0, 0]
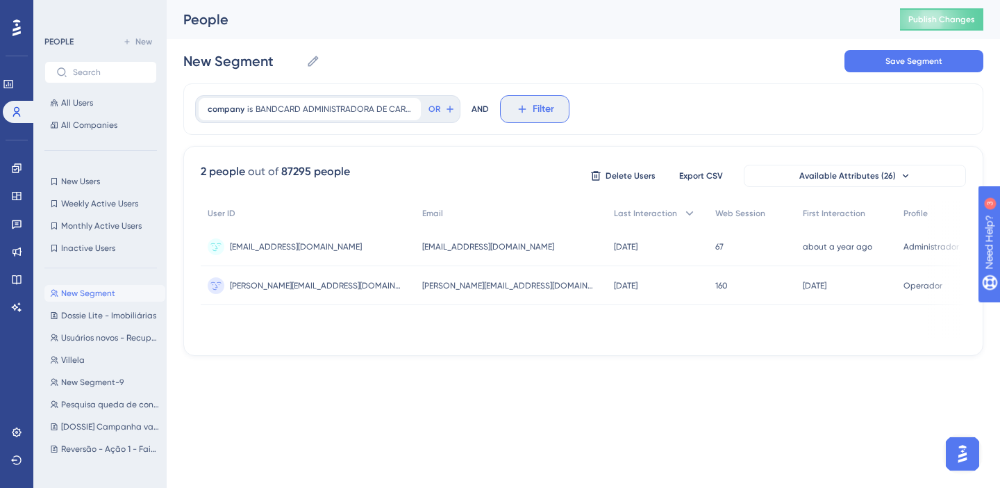
click at [553, 109] on span "Filter" at bounding box center [544, 109] width 22 height 17
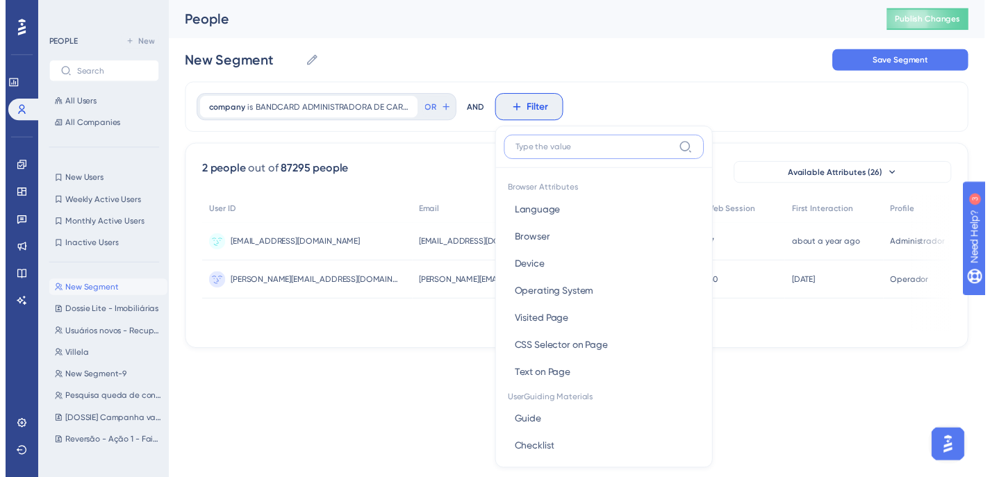
scroll to position [65, 0]
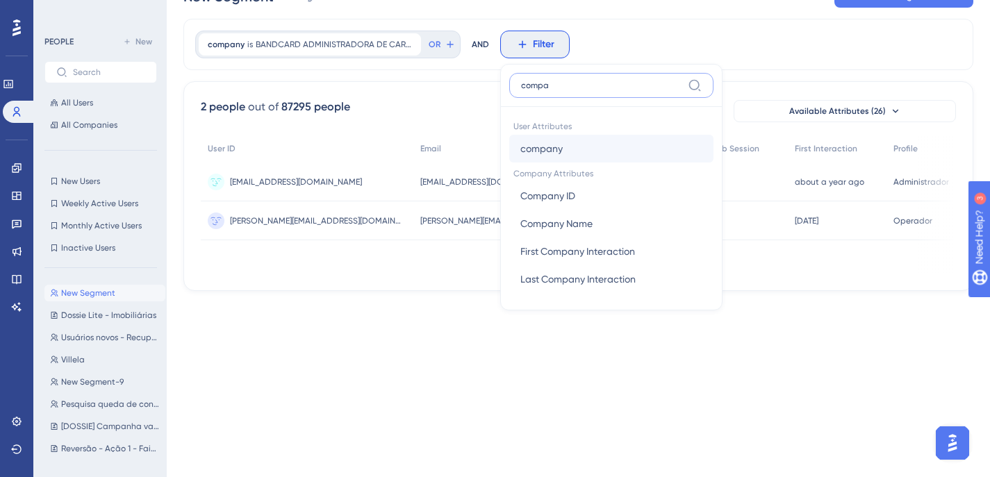
type input "compa"
click at [587, 154] on button "company company" at bounding box center [611, 149] width 204 height 28
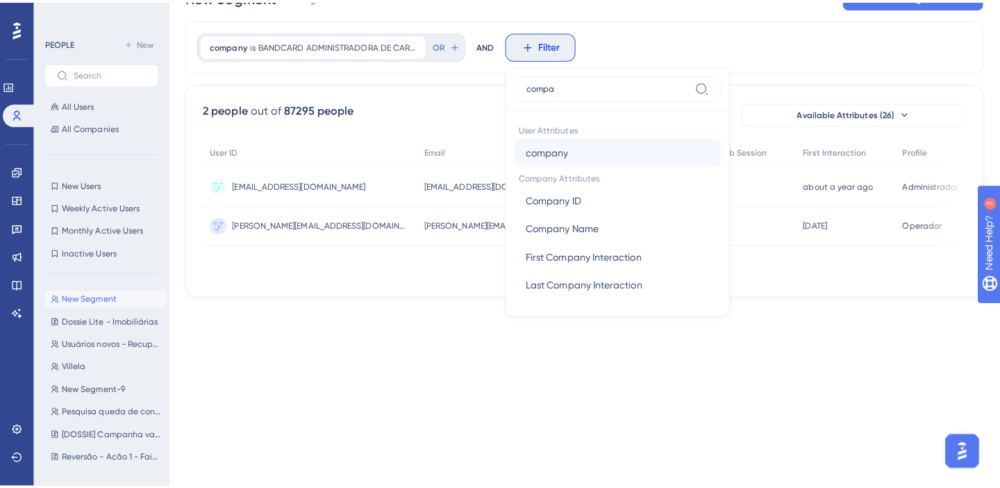
scroll to position [0, 0]
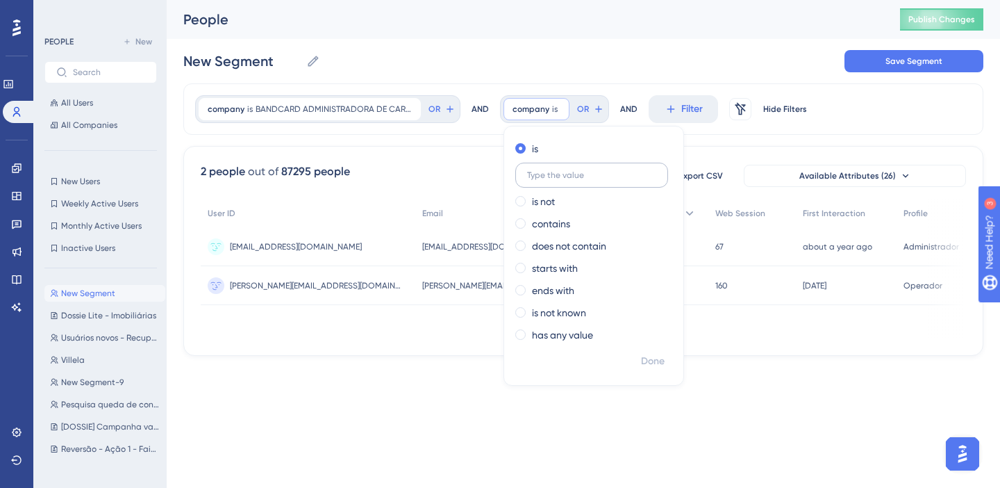
click at [555, 181] on label at bounding box center [591, 175] width 153 height 25
click at [555, 180] on input "text" at bounding box center [591, 175] width 129 height 10
paste input "[PERSON_NAME] e Intermediacoes de Negocios Ltda"
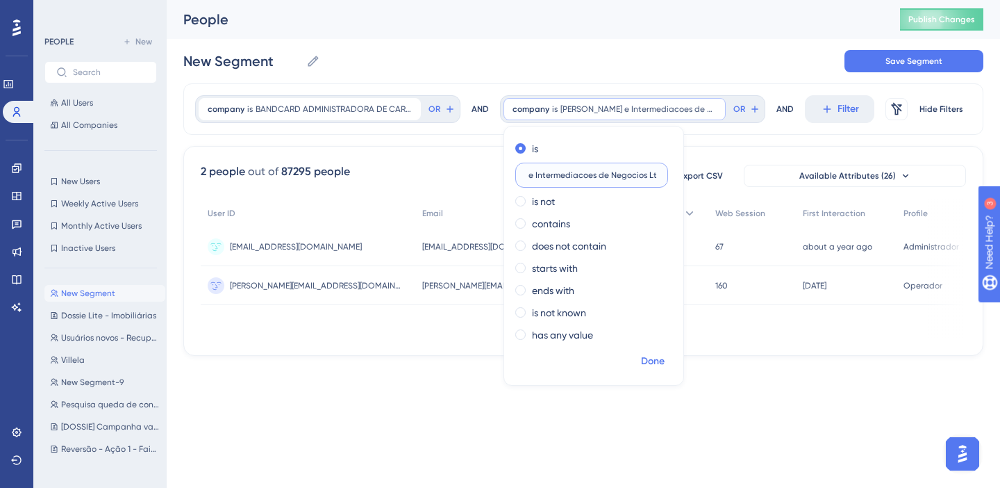
type input "[PERSON_NAME] e Intermediacoes de Negocios Ltda"
click at [647, 367] on span "Done" at bounding box center [653, 361] width 24 height 17
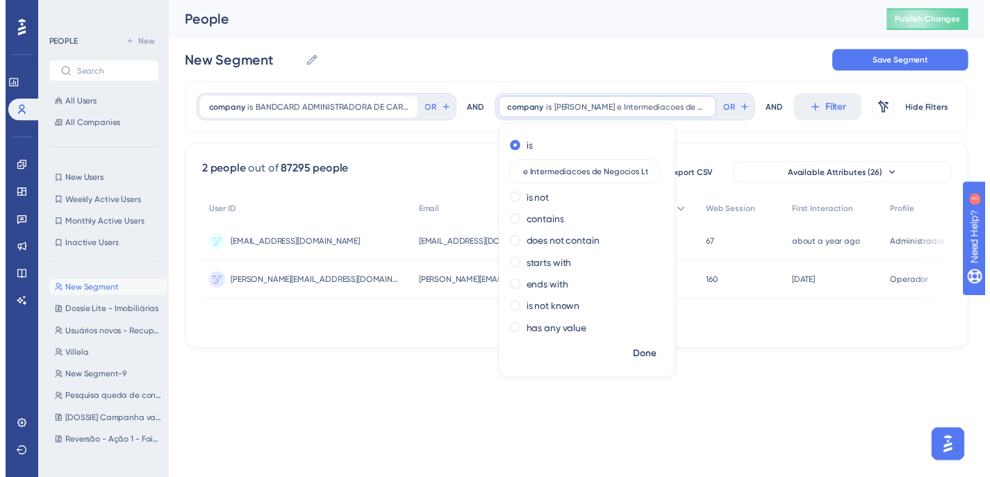
scroll to position [0, 0]
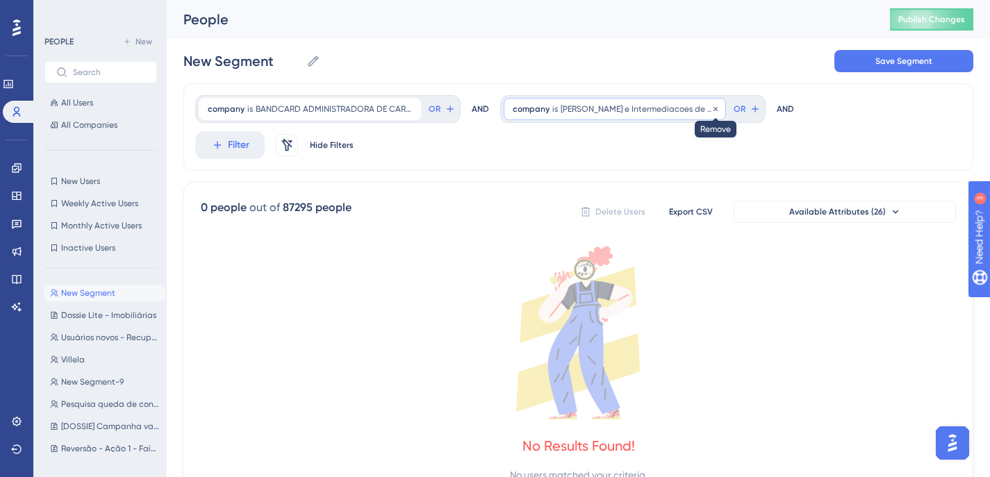
click at [714, 107] on icon at bounding box center [715, 109] width 8 height 8
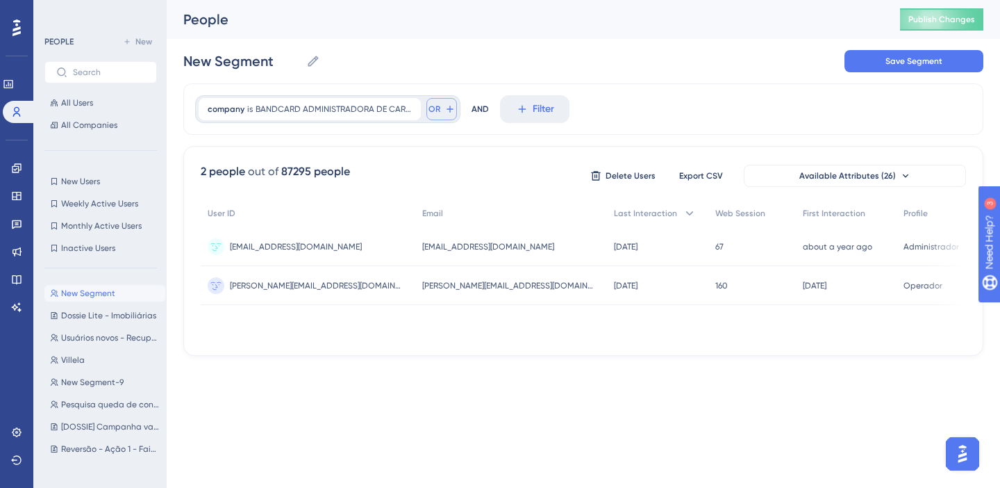
click at [438, 110] on span "OR" at bounding box center [435, 109] width 12 height 11
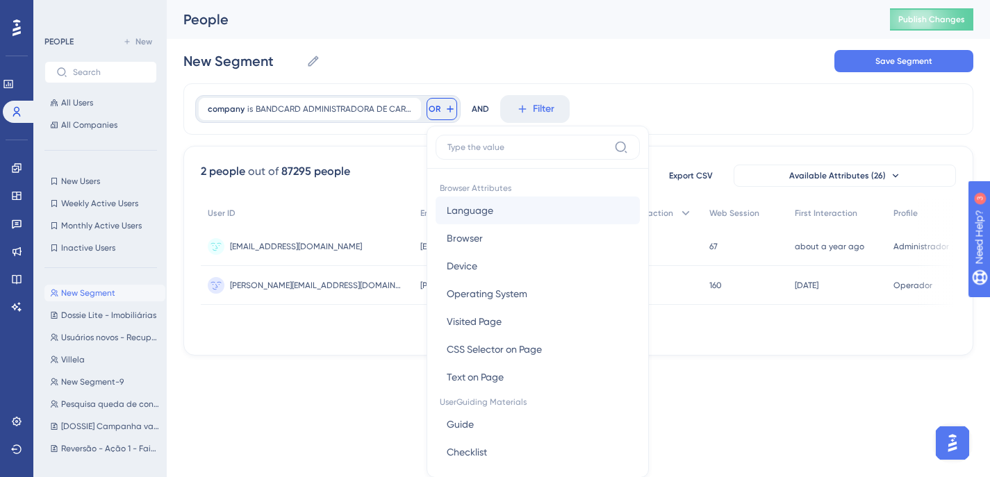
scroll to position [63, 0]
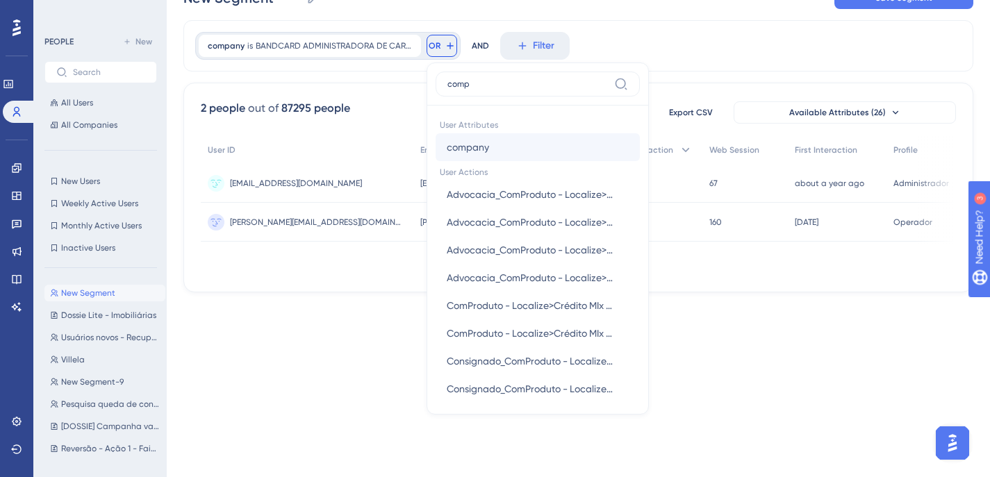
type input "comp"
click at [489, 154] on button "company company" at bounding box center [538, 147] width 204 height 28
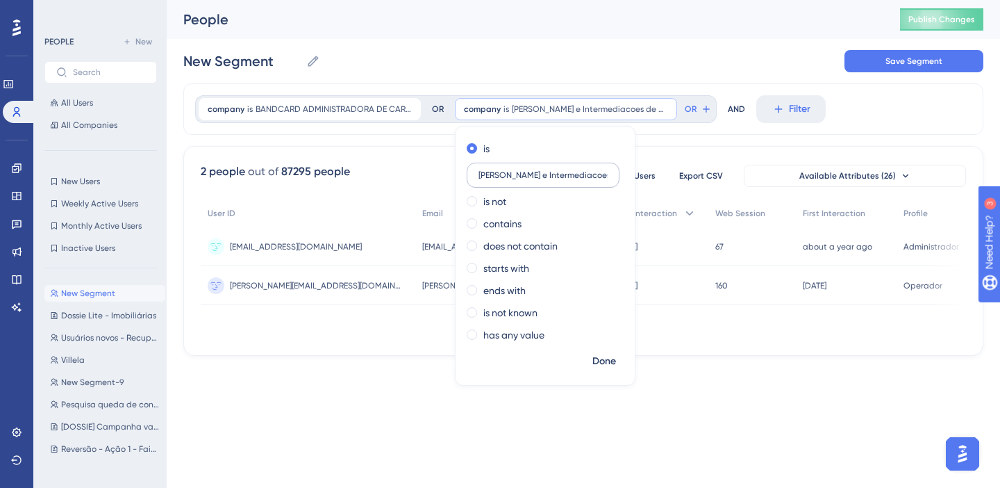
scroll to position [0, 62]
type input "[PERSON_NAME] e Intermediacoes de Negocios Ltda"
click at [606, 359] on span "Done" at bounding box center [605, 361] width 24 height 17
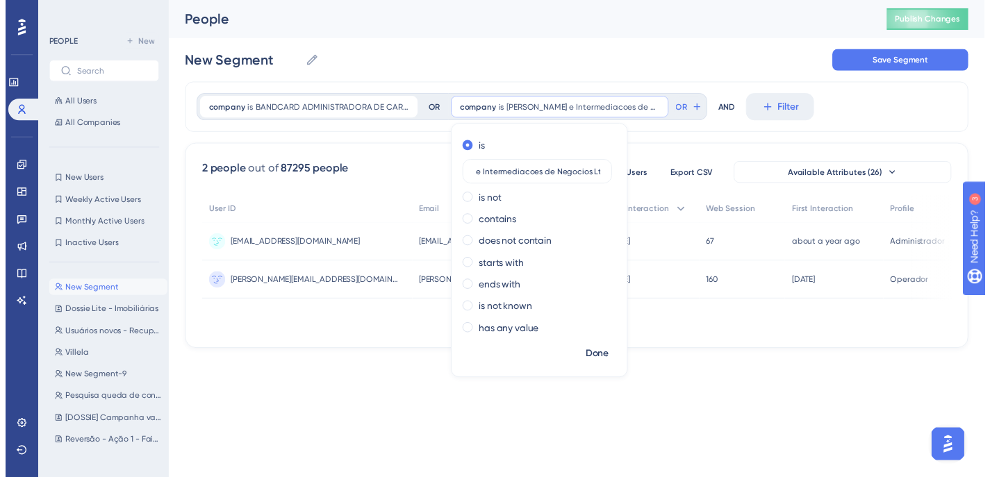
scroll to position [0, 0]
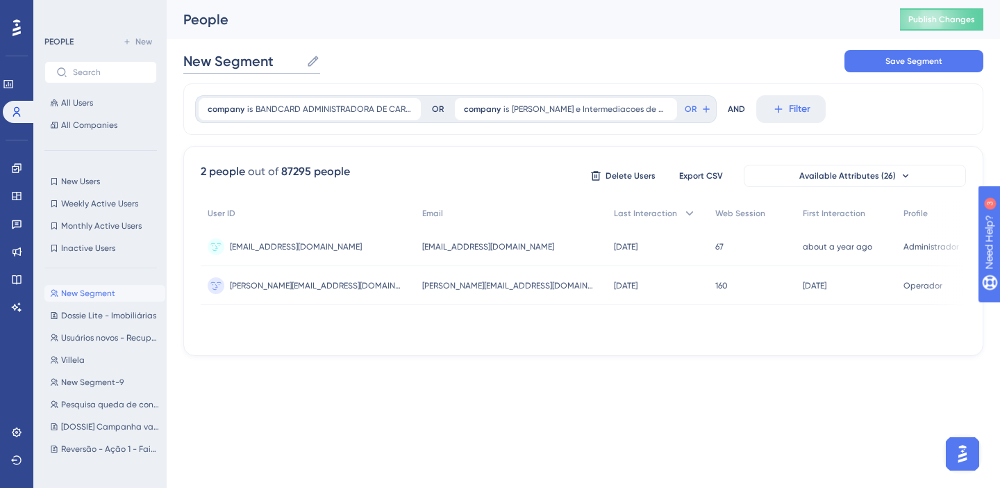
click at [279, 62] on input "New Segment" at bounding box center [241, 60] width 117 height 19
drag, startPoint x: 279, startPoint y: 61, endPoint x: 197, endPoint y: 60, distance: 82.0
click at [197, 60] on input "New Segment" at bounding box center [241, 60] width 117 height 19
type input "Clientes Devee"
click at [904, 56] on span "Save Segment" at bounding box center [914, 61] width 57 height 11
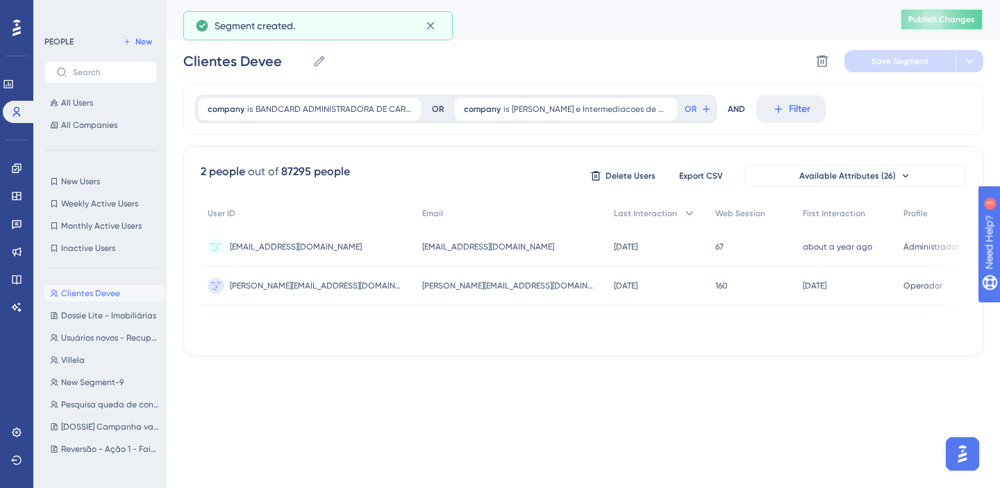
click at [943, 24] on span "Publish Changes" at bounding box center [942, 19] width 67 height 11
click at [22, 167] on link at bounding box center [16, 168] width 11 height 22
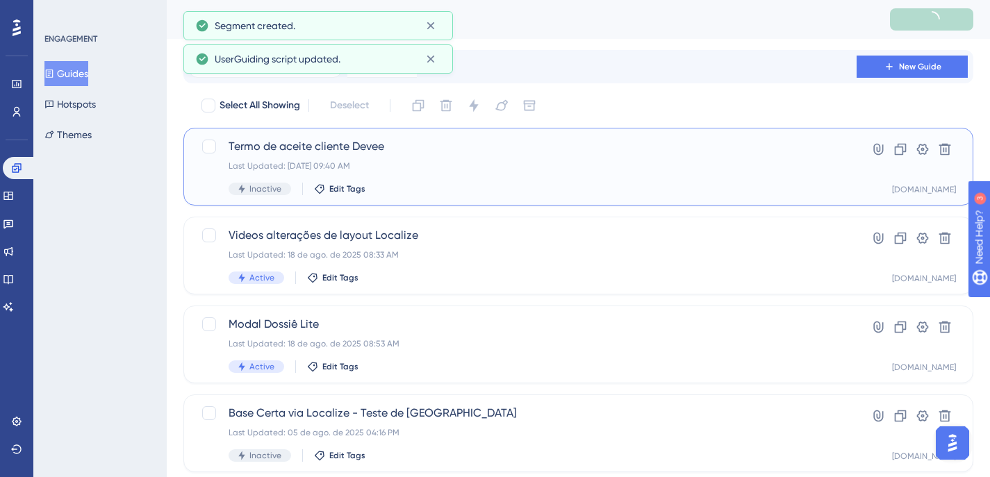
click at [531, 184] on div "Inactive Edit Tags" at bounding box center [523, 189] width 588 height 13
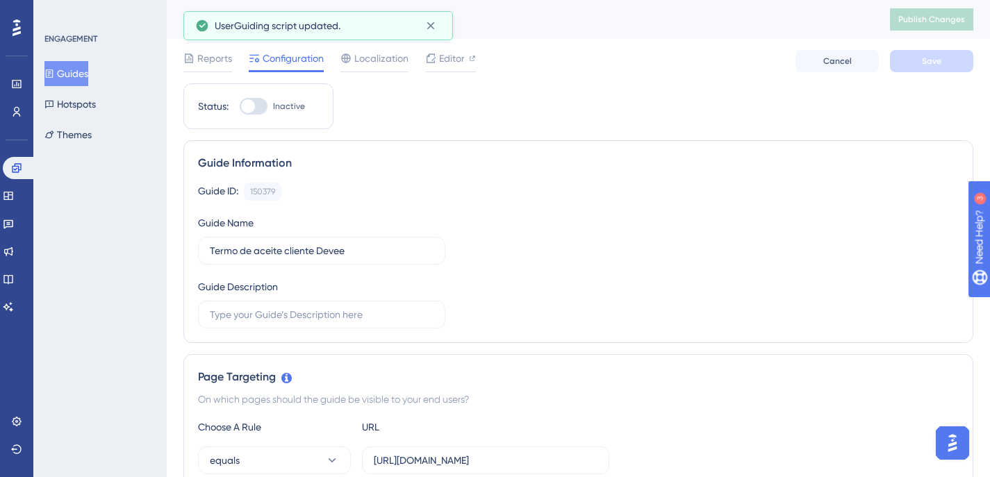
click at [304, 57] on span "Configuration" at bounding box center [293, 58] width 61 height 17
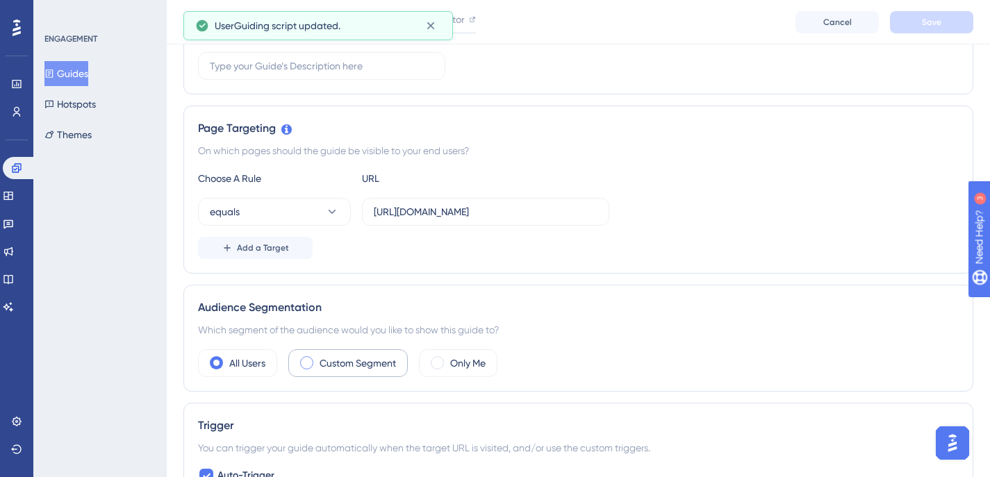
click at [355, 367] on label "Custom Segment" at bounding box center [358, 363] width 76 height 17
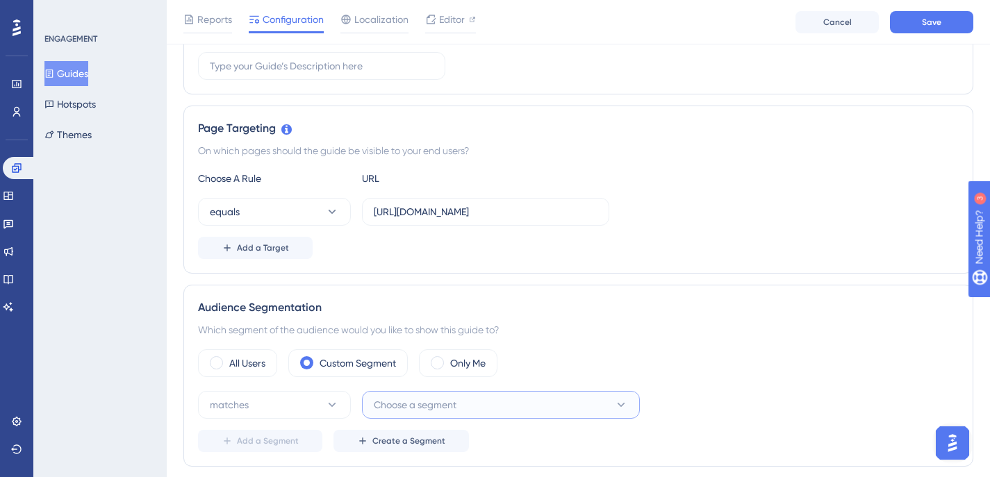
click at [423, 402] on span "Choose a segment" at bounding box center [415, 405] width 83 height 17
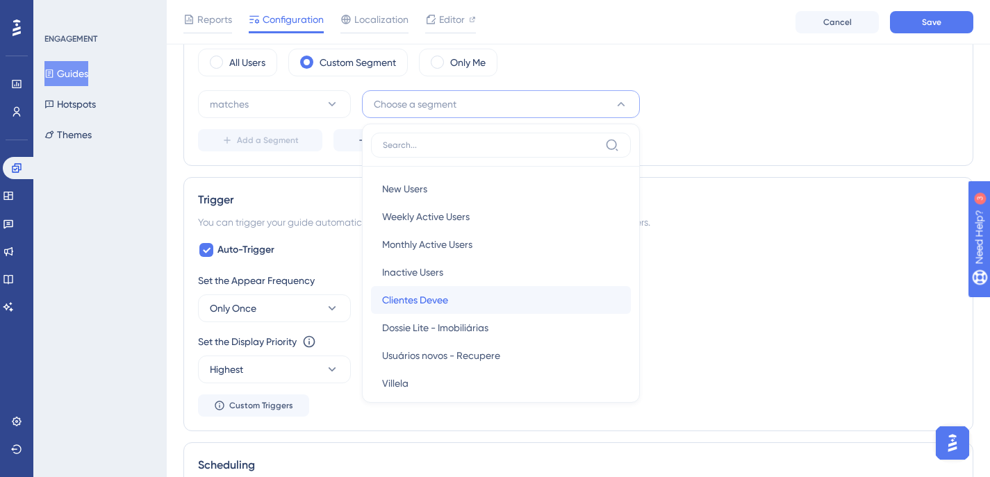
click at [443, 303] on span "Clientes Devee" at bounding box center [415, 300] width 66 height 17
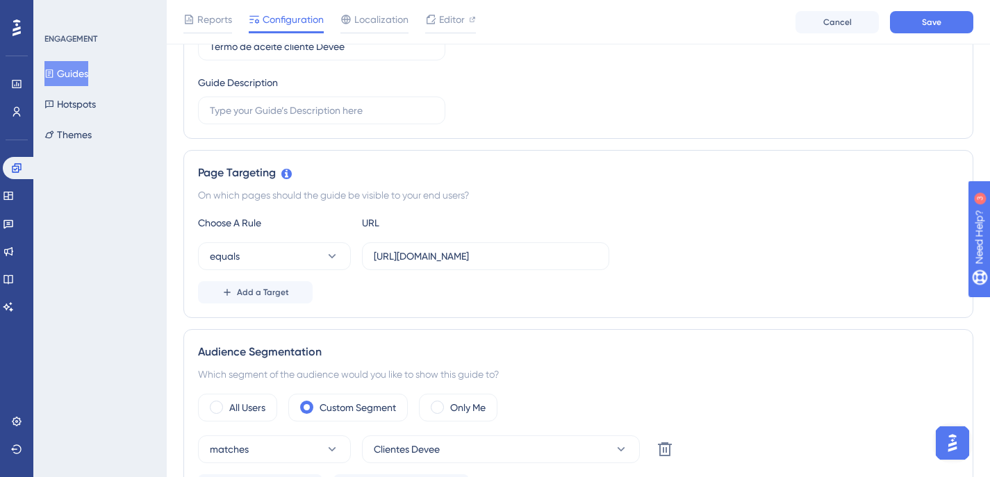
scroll to position [0, 0]
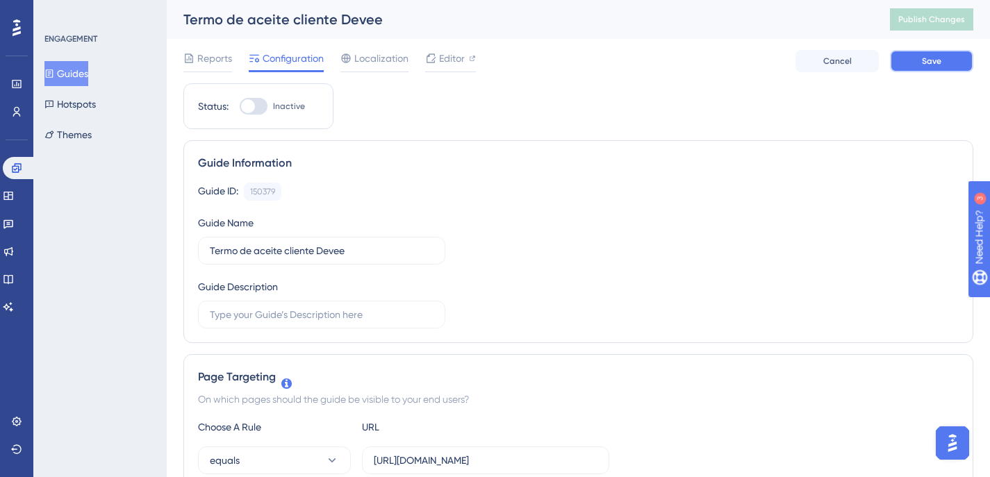
click at [911, 65] on button "Save" at bounding box center [931, 61] width 83 height 22
